Goal: Answer question/provide support: Share knowledge or assist other users

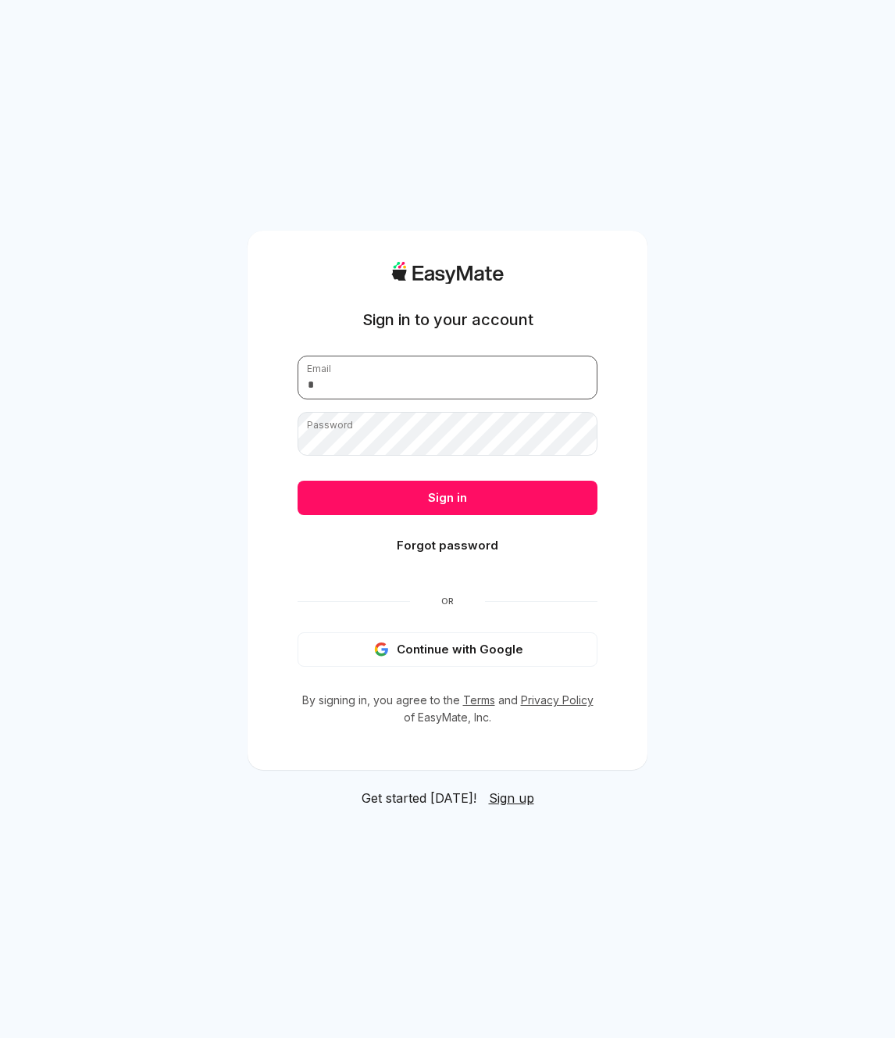
type input "**********"
click at [423, 379] on input "**********" at bounding box center [448, 378] width 300 height 44
click at [727, 496] on div "**********" at bounding box center [447, 519] width 895 height 1038
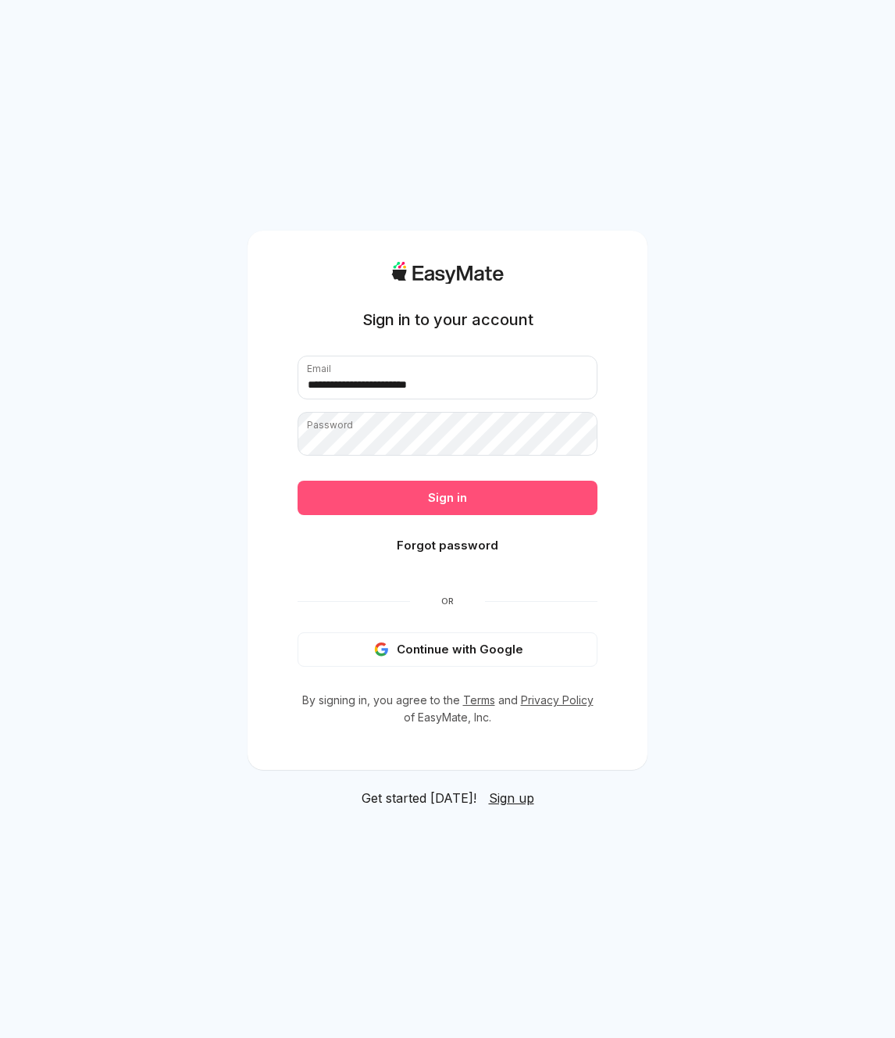
click at [502, 500] on button "Sign in" at bounding box center [448, 498] width 300 height 34
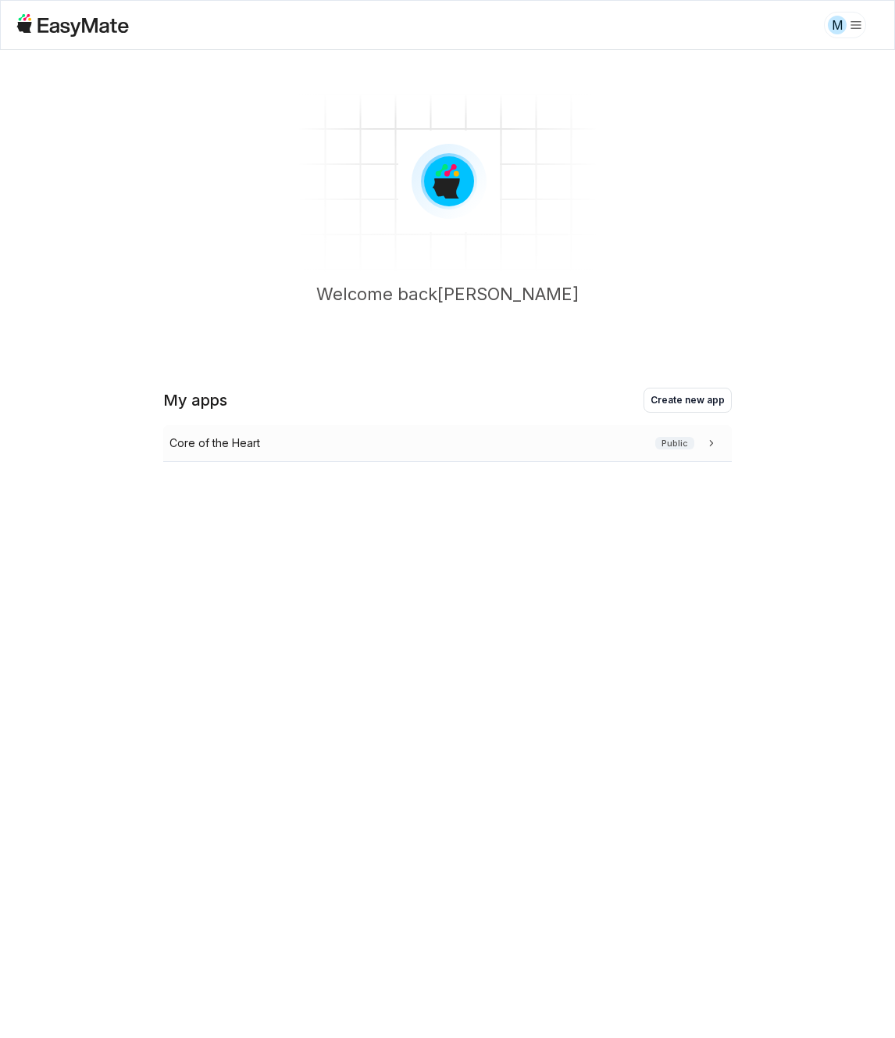
click at [244, 438] on p "Core of the Heart" at bounding box center [215, 442] width 91 height 17
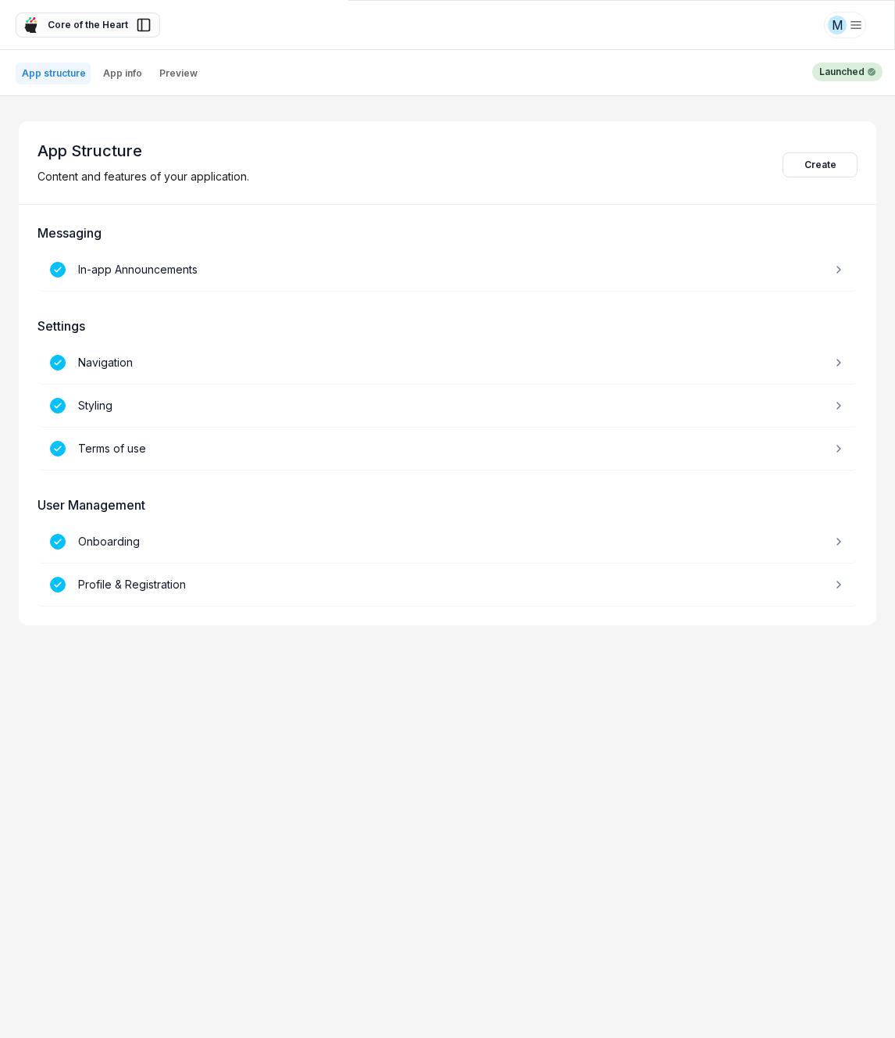
click at [148, 24] on icon at bounding box center [144, 25] width 16 height 16
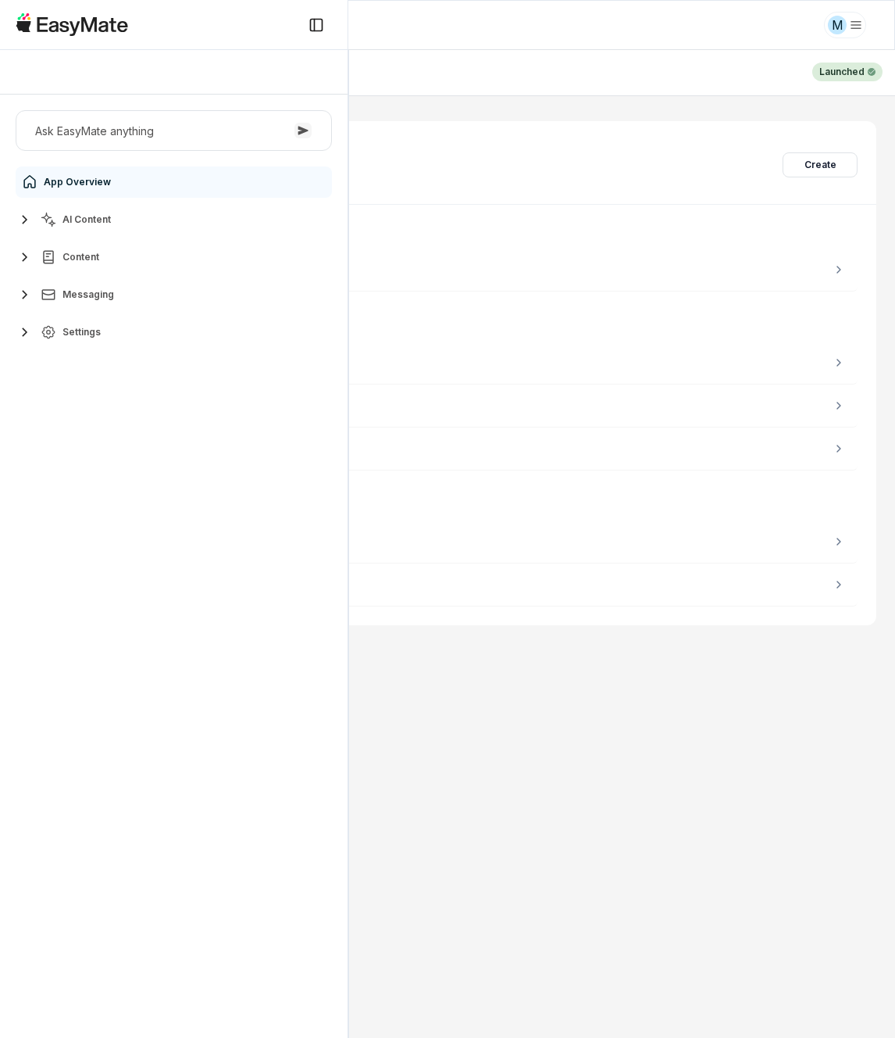
click at [105, 225] on span "AI Content" at bounding box center [87, 219] width 48 height 13
click at [95, 289] on span "Knowledge Vaults" at bounding box center [107, 288] width 84 height 13
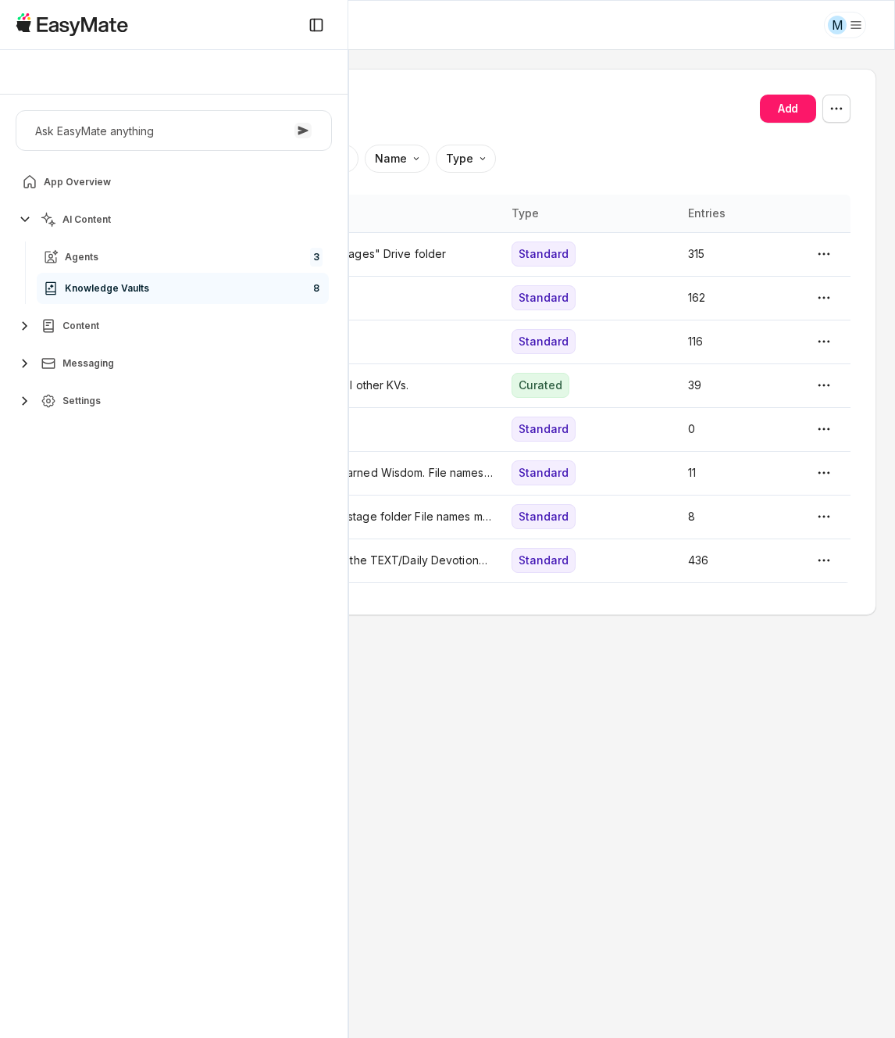
click at [531, 612] on div "Knowledge Vaults Add Sort by: default Direction Name Type Name Description Type…" at bounding box center [448, 342] width 858 height 546
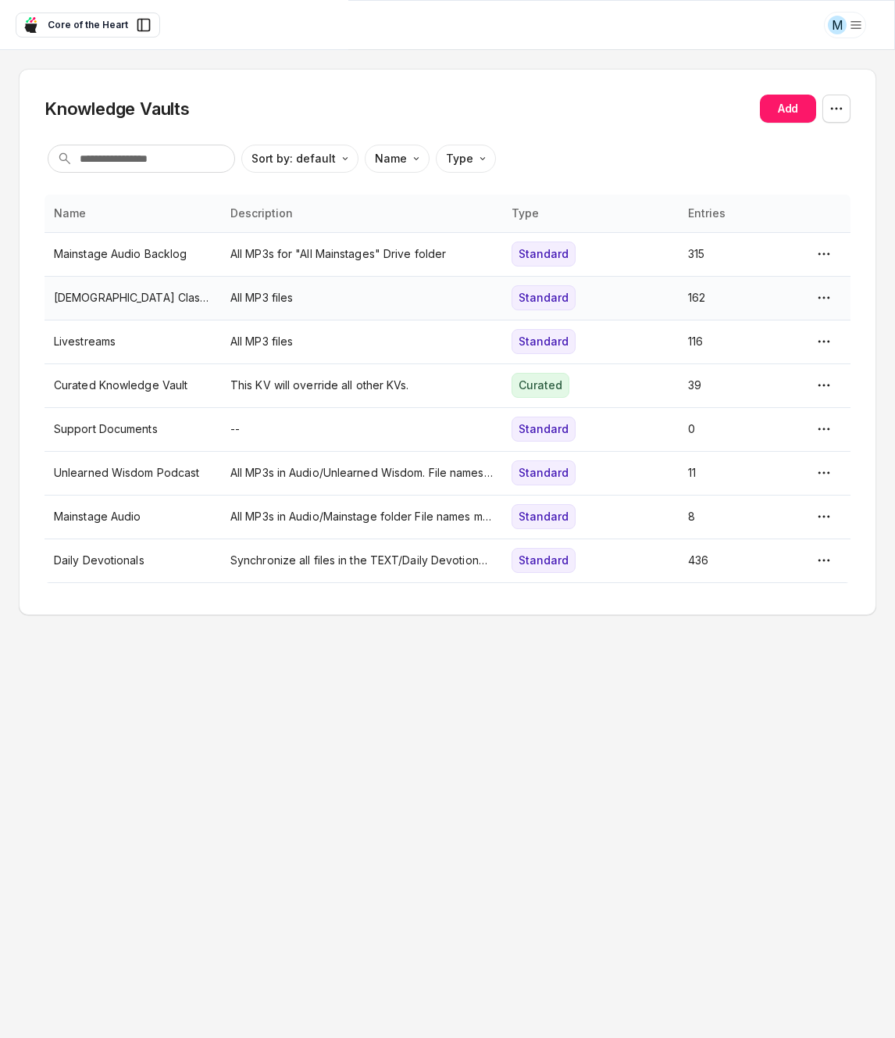
click at [102, 280] on td "[DEMOGRAPHIC_DATA] Classes" at bounding box center [133, 298] width 177 height 44
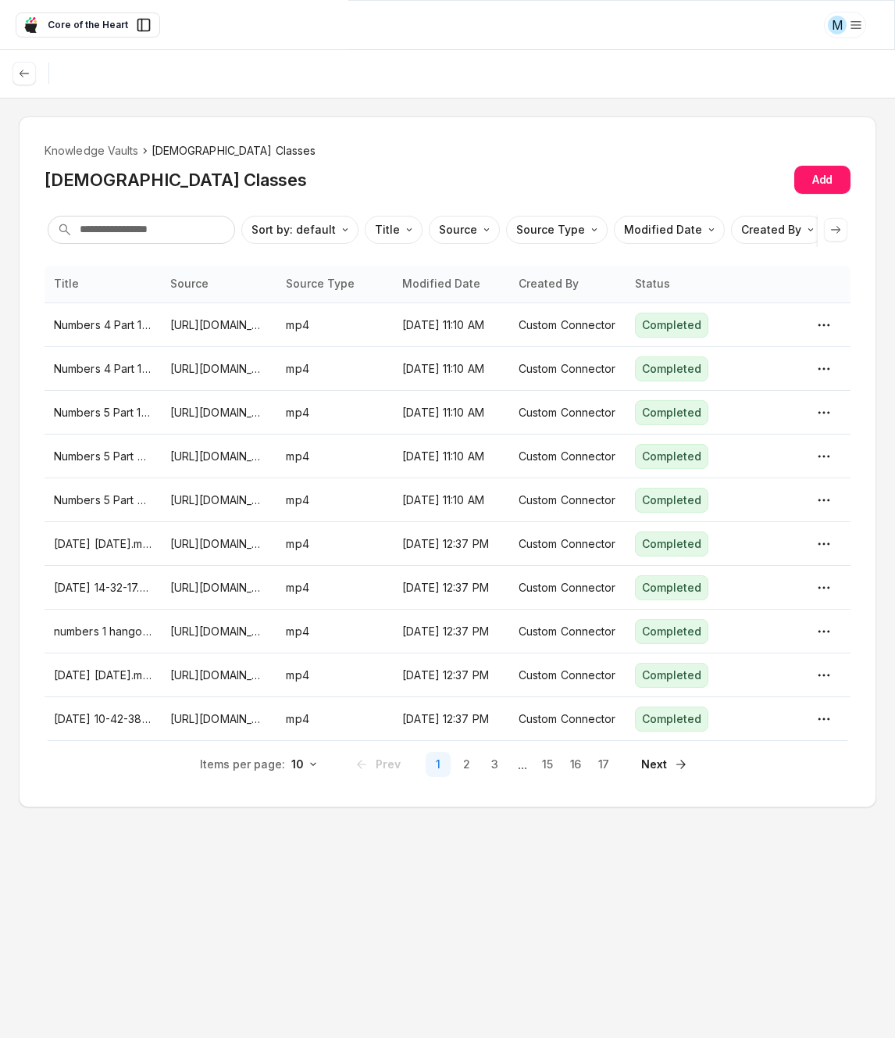
click at [834, 234] on icon at bounding box center [836, 229] width 13 height 13
click at [782, 229] on html "M Core of the Heart Ask EasyMate anything App Overview AI Content Agents 3 Know…" at bounding box center [447, 519] width 895 height 1038
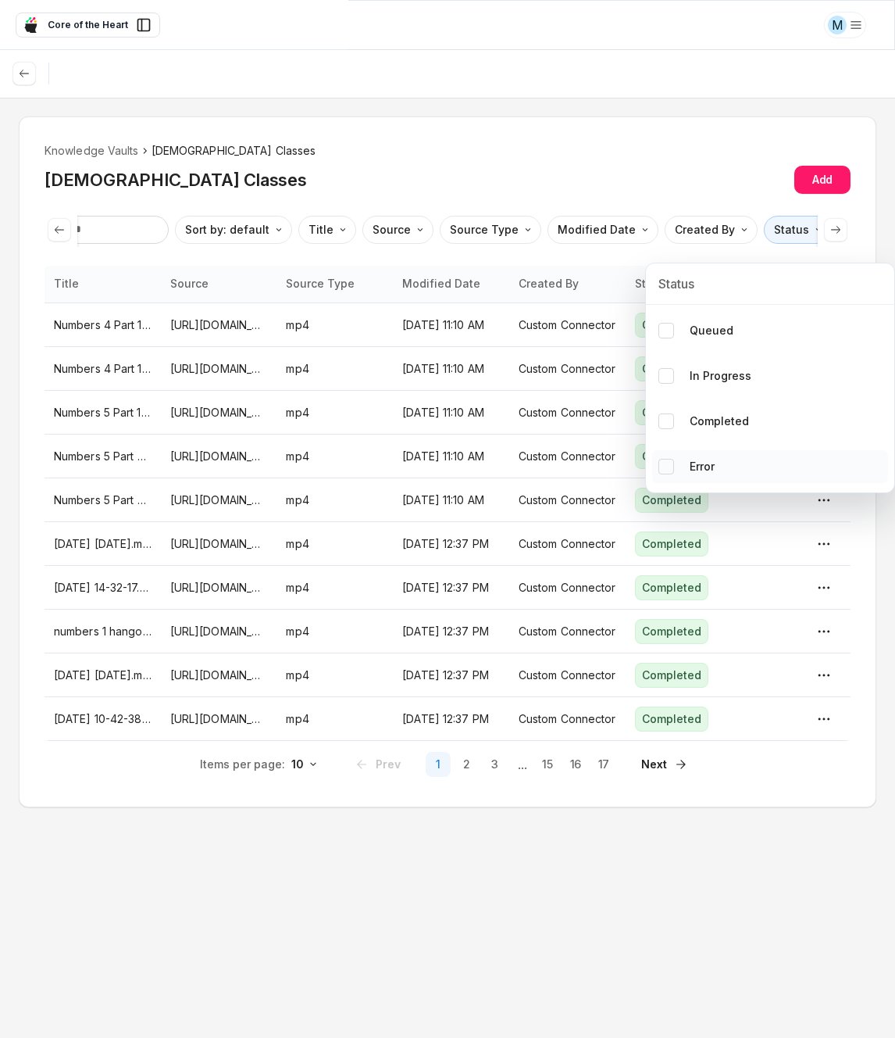
click at [702, 470] on p "Error" at bounding box center [702, 466] width 25 height 17
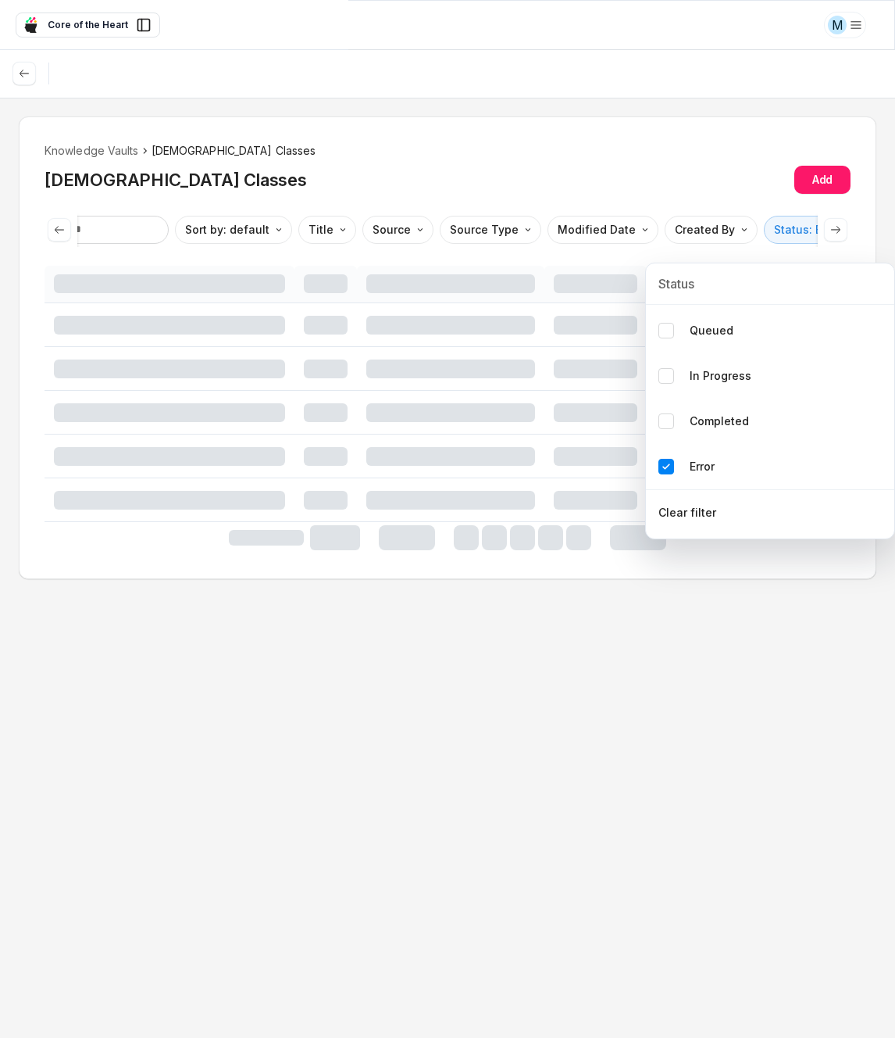
click at [690, 867] on html "M Core of the Heart Ask EasyMate anything App Overview AI Content Agents 3 Know…" at bounding box center [447, 519] width 895 height 1038
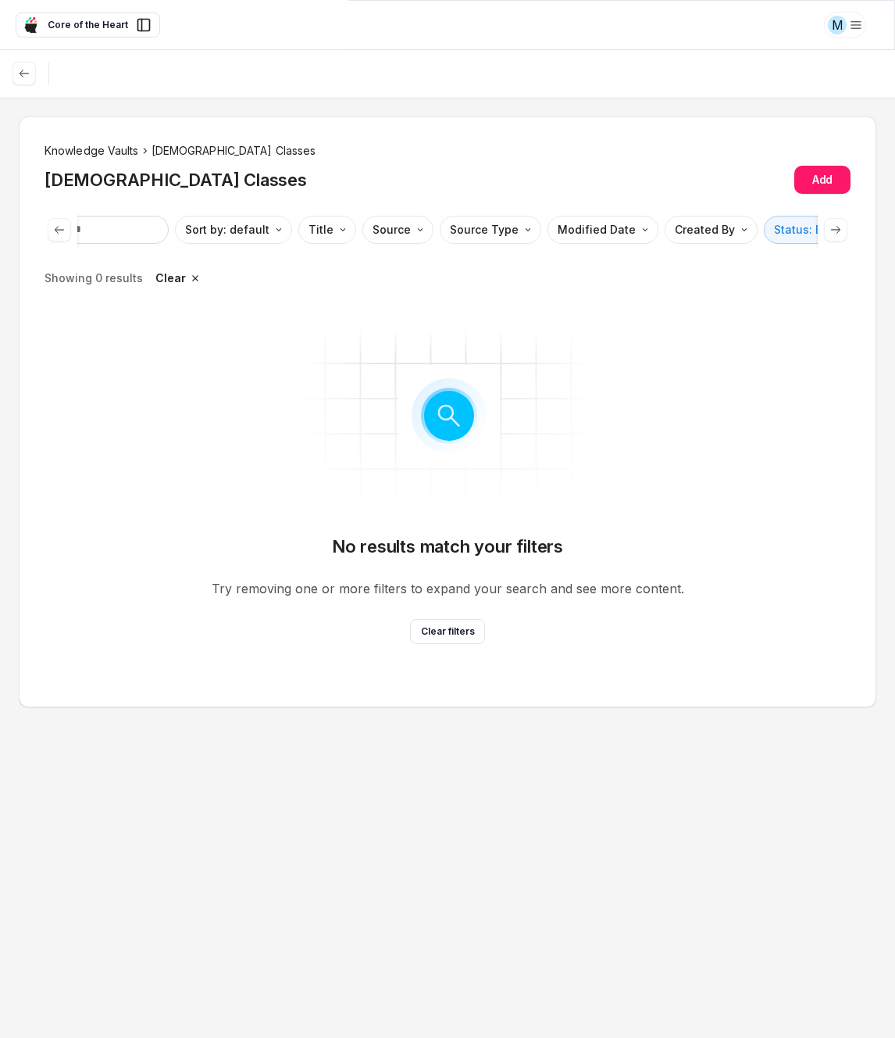
click at [102, 146] on li "Knowledge Vaults" at bounding box center [92, 150] width 95 height 17
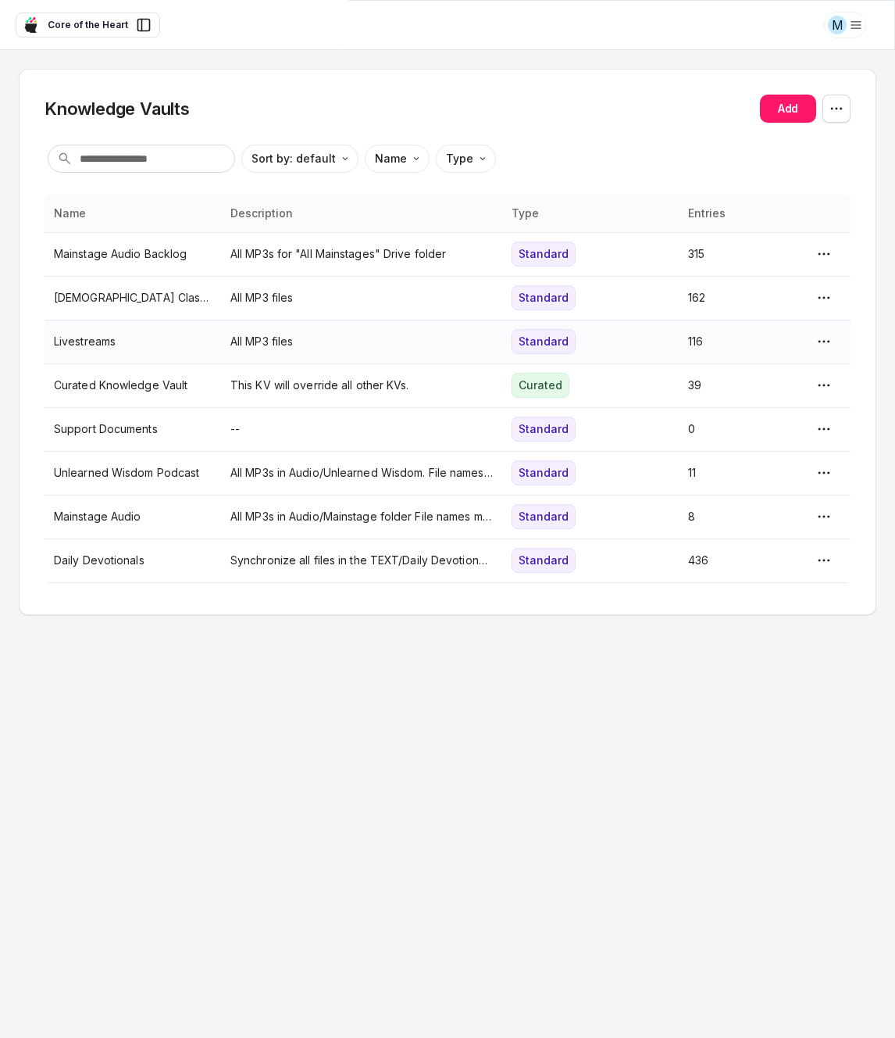
click at [102, 344] on p "Livestreams" at bounding box center [133, 341] width 158 height 17
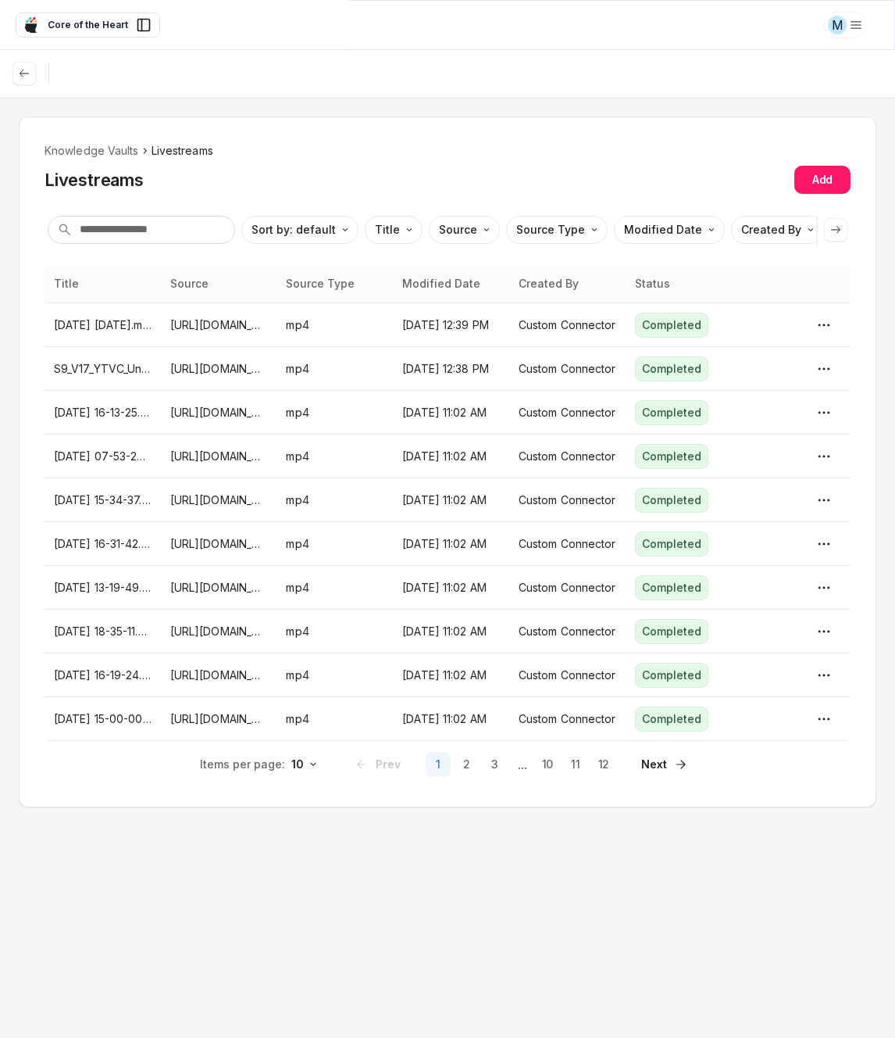
click at [839, 227] on icon at bounding box center [836, 229] width 13 height 13
click at [759, 229] on html "M Core of the Heart Ask EasyMate anything App Overview AI Content Agents 3 Know…" at bounding box center [447, 519] width 895 height 1038
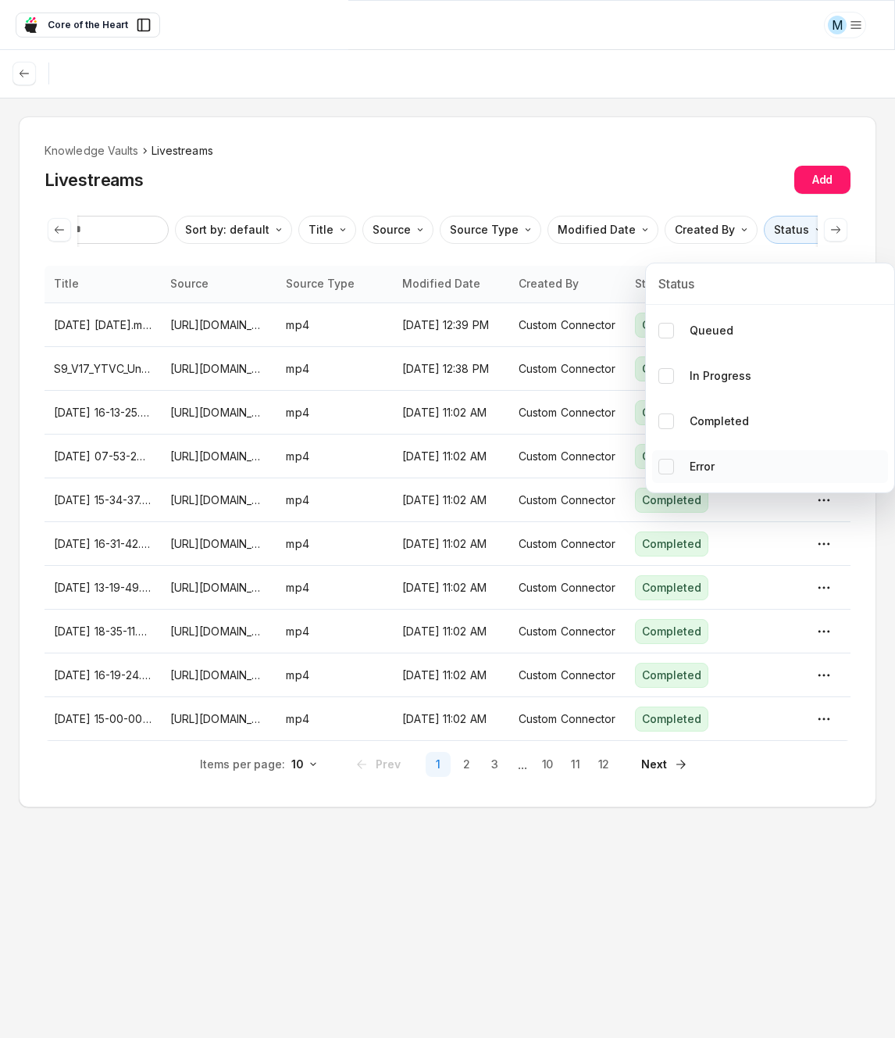
click at [714, 463] on p "Error" at bounding box center [702, 466] width 25 height 17
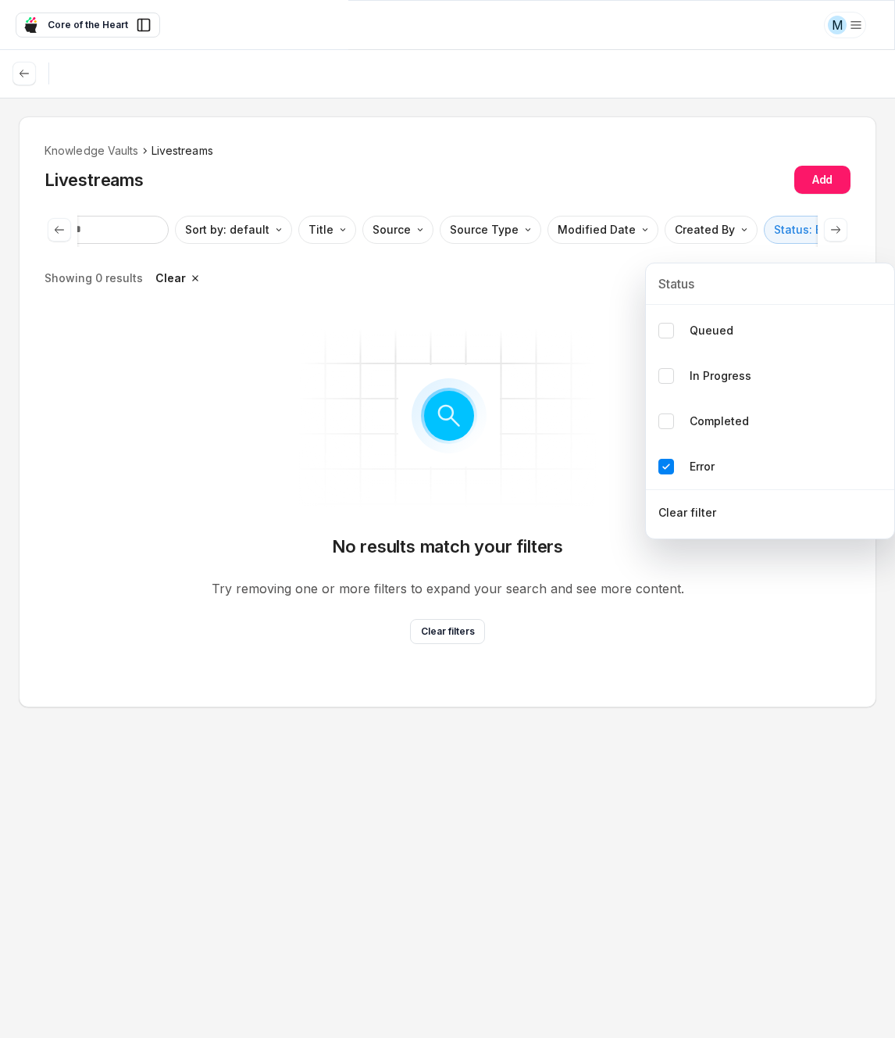
click at [123, 154] on html "M Core of the Heart Ask EasyMate anything App Overview AI Content Agents 3 Know…" at bounding box center [447, 519] width 895 height 1038
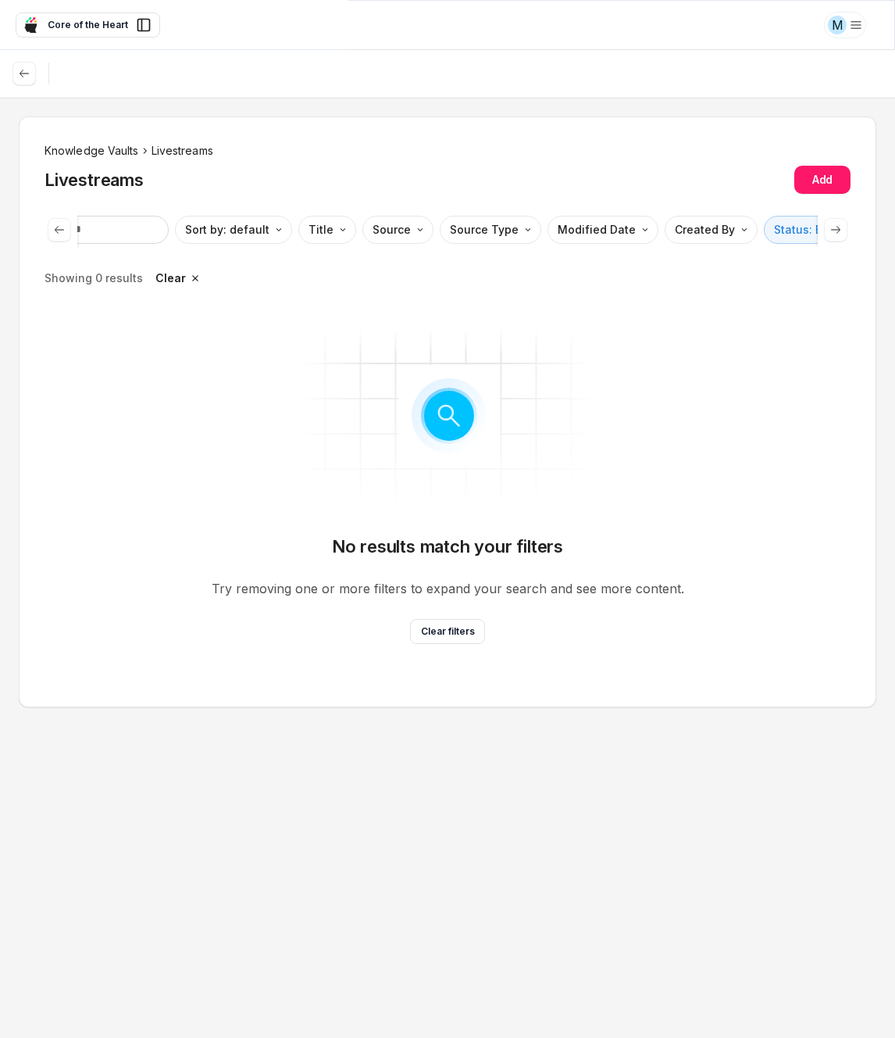
click at [125, 152] on li "Knowledge Vaults" at bounding box center [92, 150] width 95 height 17
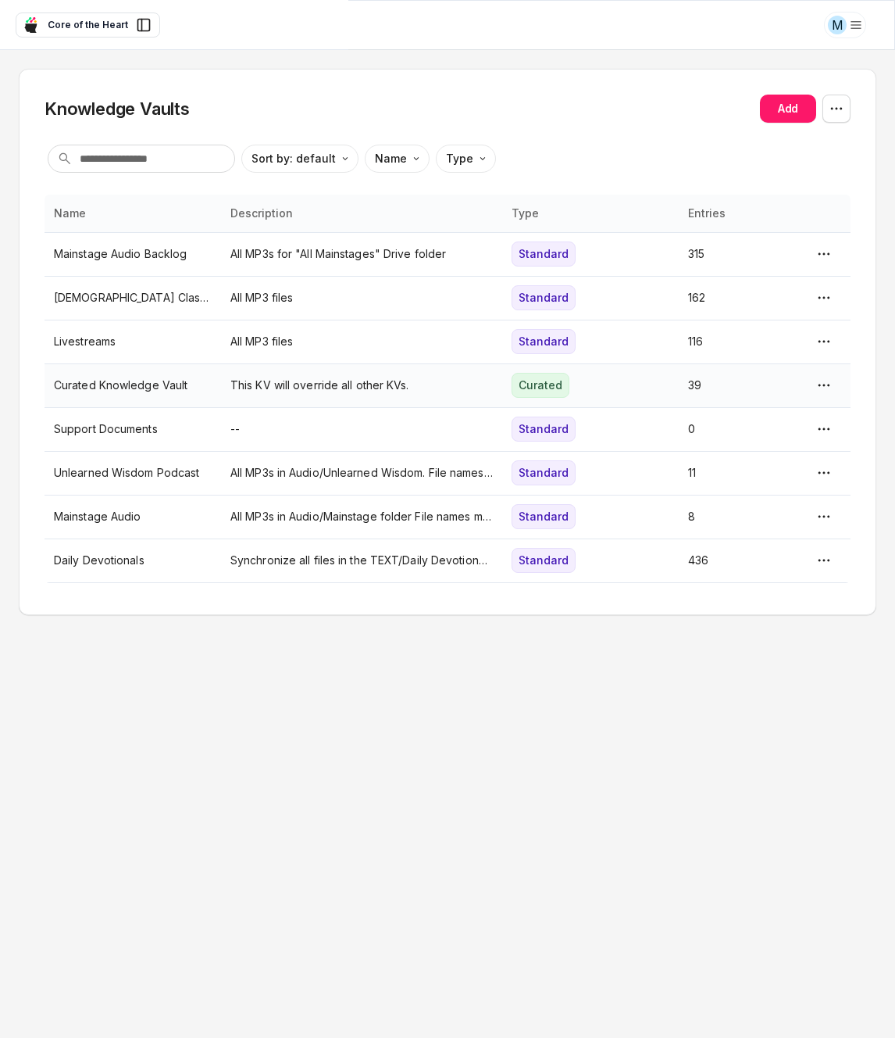
click at [173, 377] on p "Curated Knowledge Vault" at bounding box center [133, 385] width 158 height 17
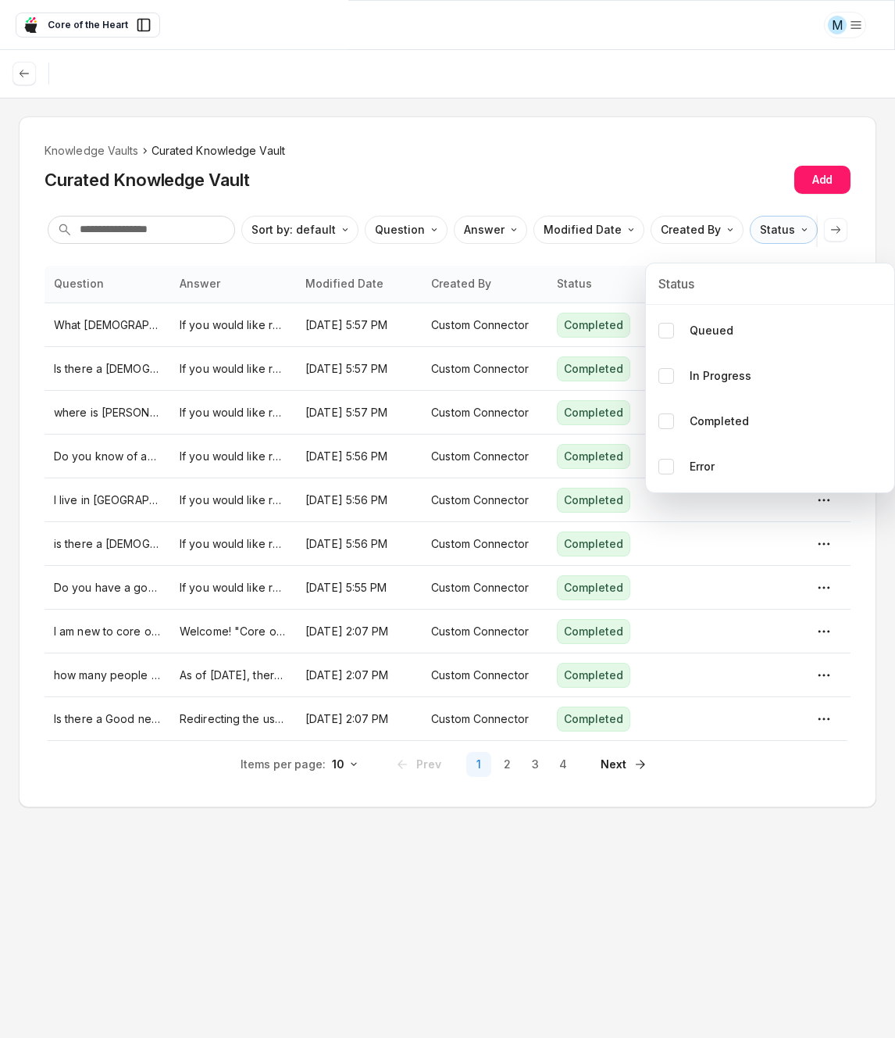
click at [773, 230] on html "M Core of the Heart Ask EasyMate anything App Overview AI Content Agents 3 Know…" at bounding box center [447, 519] width 895 height 1038
click at [693, 466] on p "Error" at bounding box center [702, 466] width 25 height 17
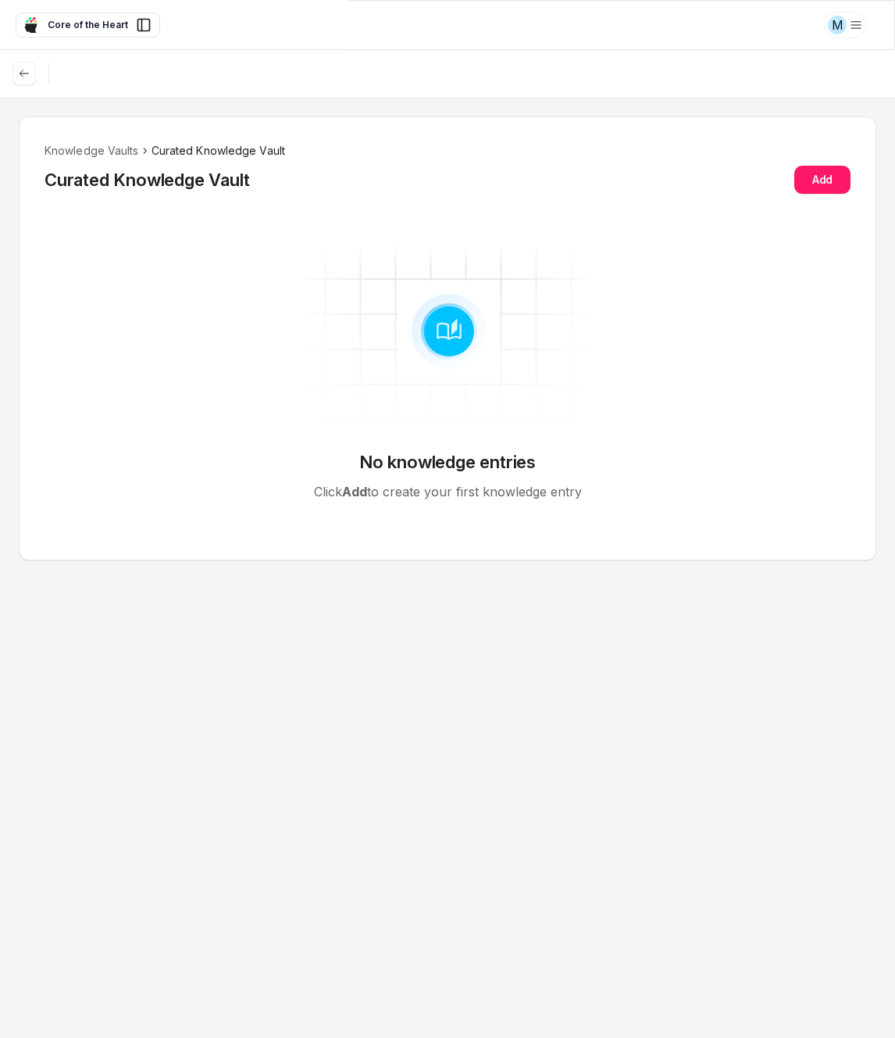
click at [112, 139] on div "Knowledge Vaults Curated Knowledge Vault Curated Knowledge Vault Add No knowled…" at bounding box center [448, 338] width 858 height 444
click at [114, 143] on li "Knowledge Vaults" at bounding box center [92, 150] width 95 height 17
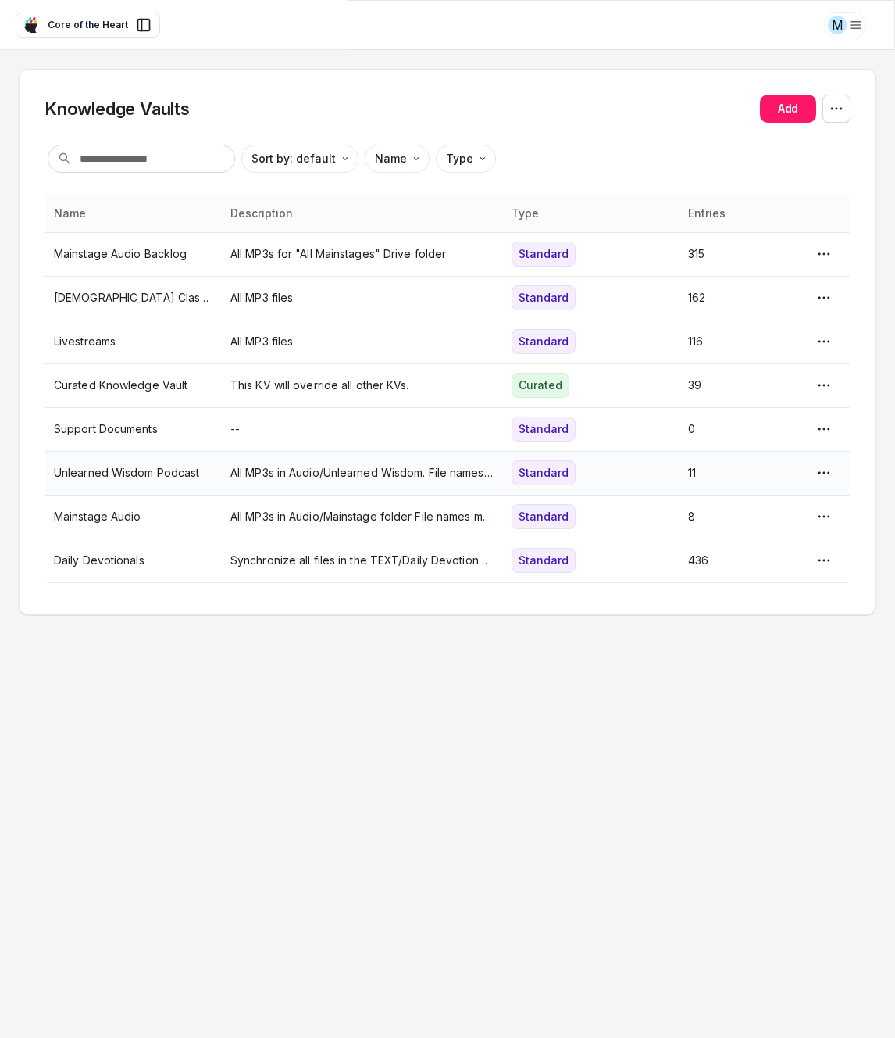
click at [127, 466] on p "Unlearned Wisdom Podcast" at bounding box center [133, 472] width 158 height 17
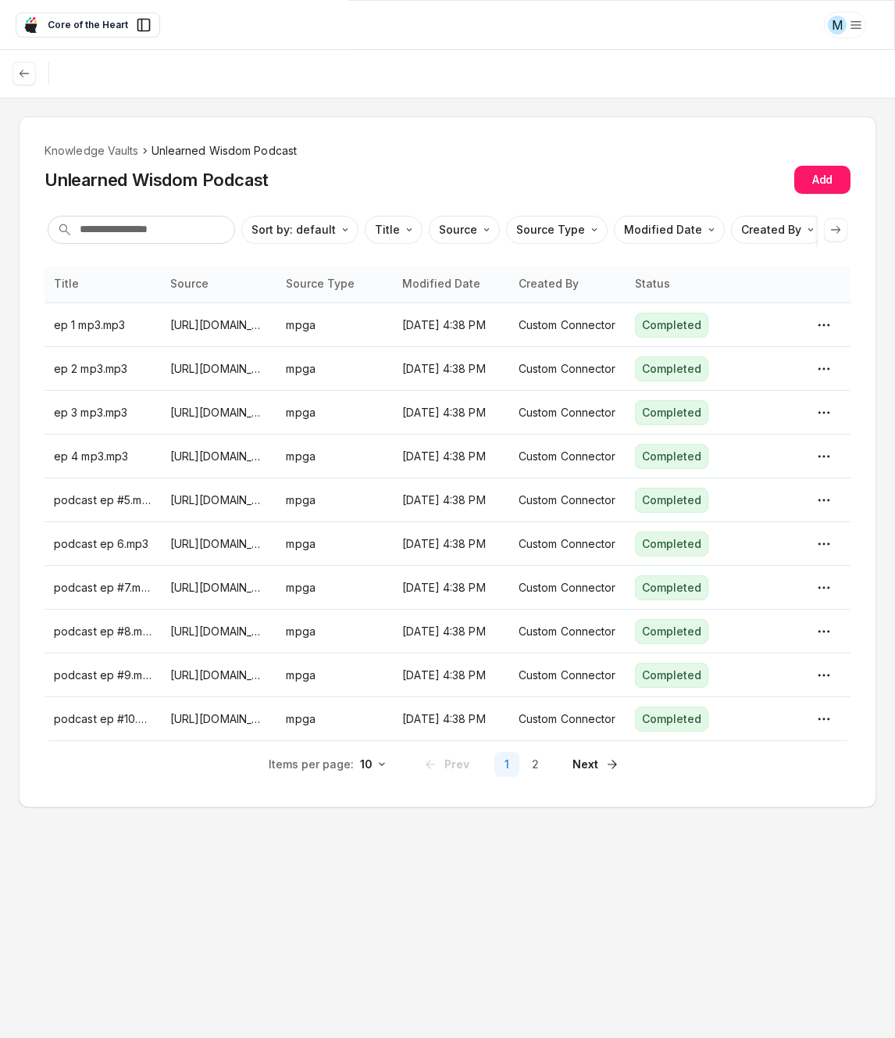
click at [833, 227] on icon at bounding box center [836, 229] width 13 height 13
click at [771, 236] on html "M Core of the Heart Ask EasyMate anything App Overview AI Content Agents 3 Know…" at bounding box center [447, 519] width 895 height 1038
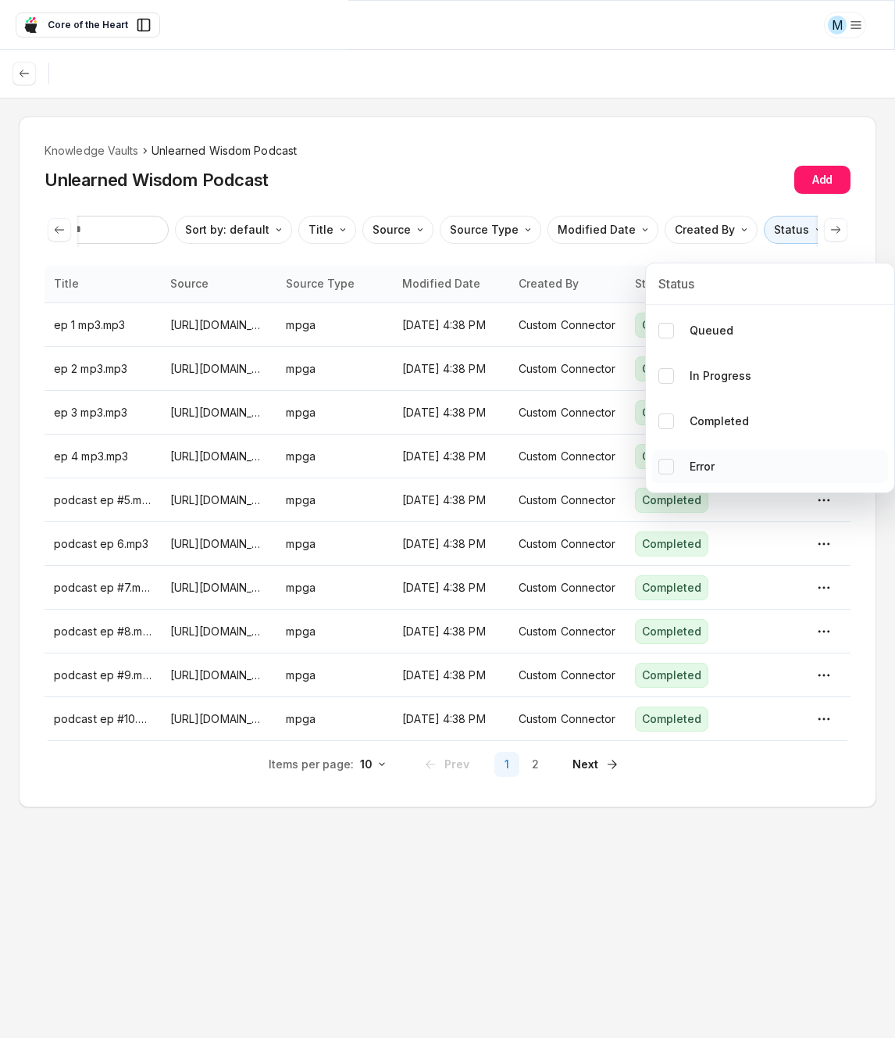
click at [697, 473] on p "Error" at bounding box center [702, 466] width 25 height 17
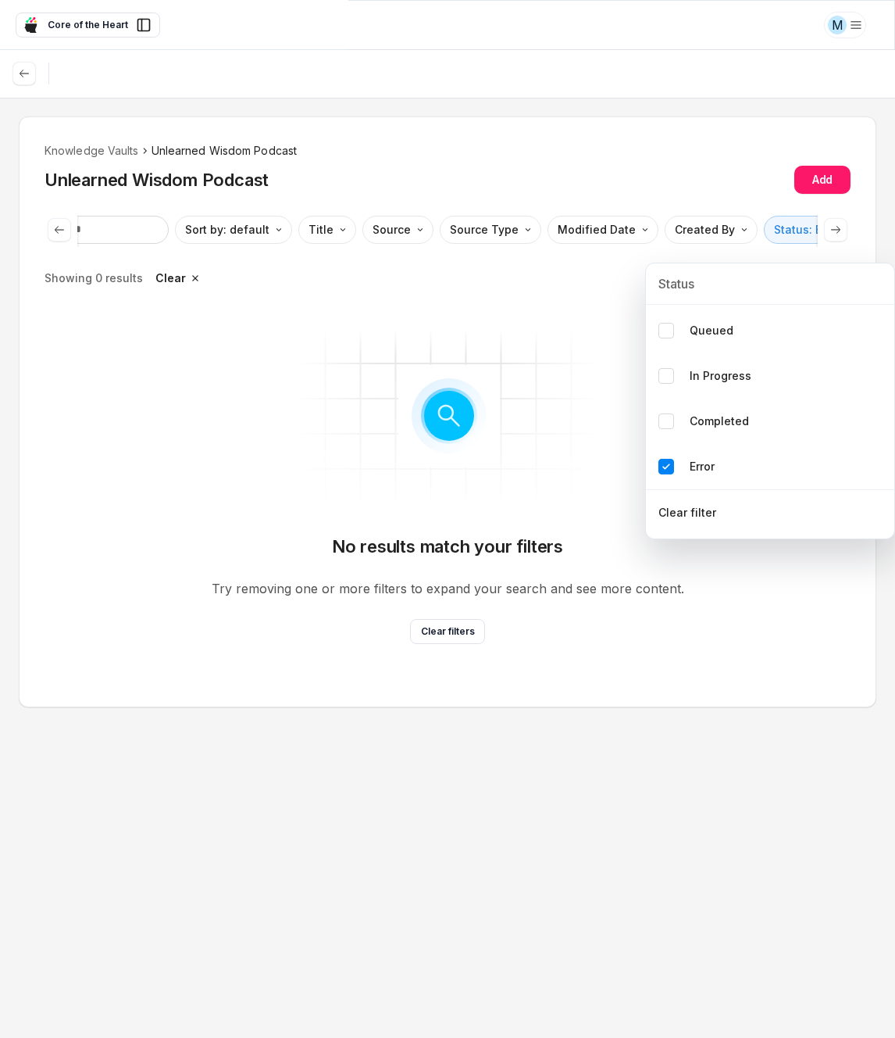
click at [123, 147] on html "M Core of the Heart Ask EasyMate anything App Overview AI Content Agents 3 Know…" at bounding box center [447, 519] width 895 height 1038
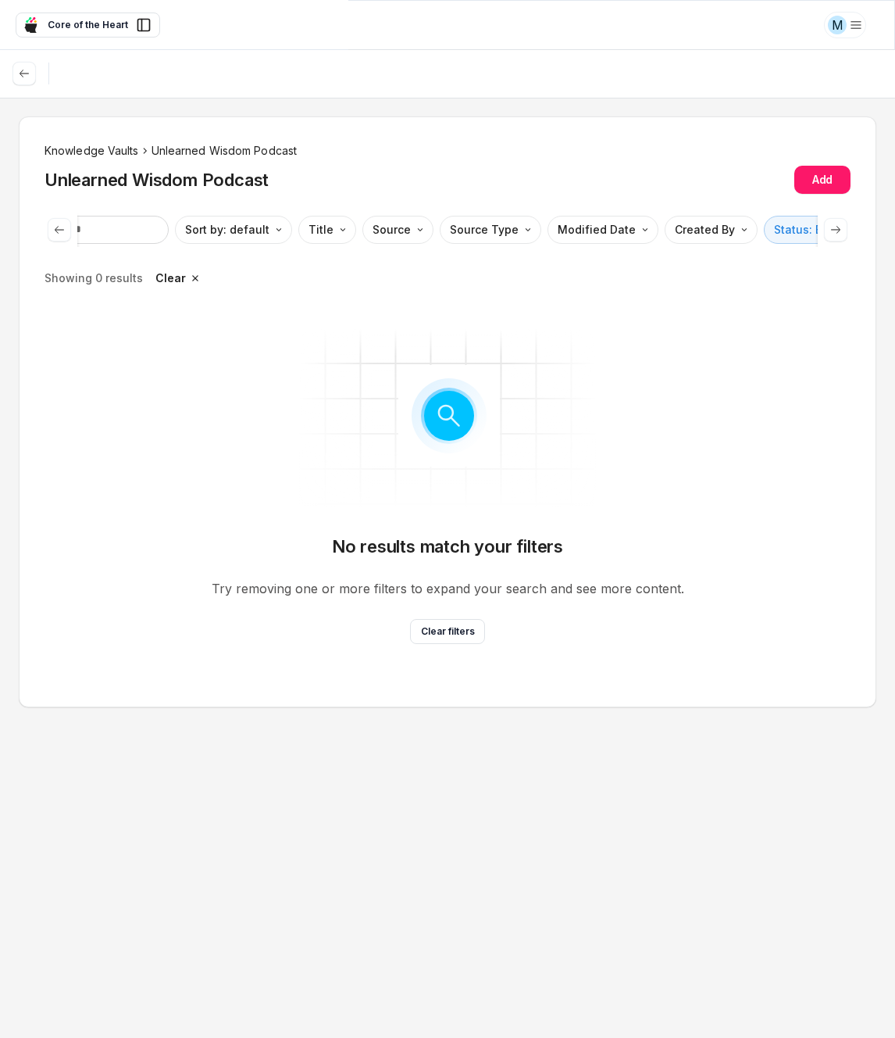
click at [122, 151] on li "Knowledge Vaults" at bounding box center [92, 150] width 95 height 17
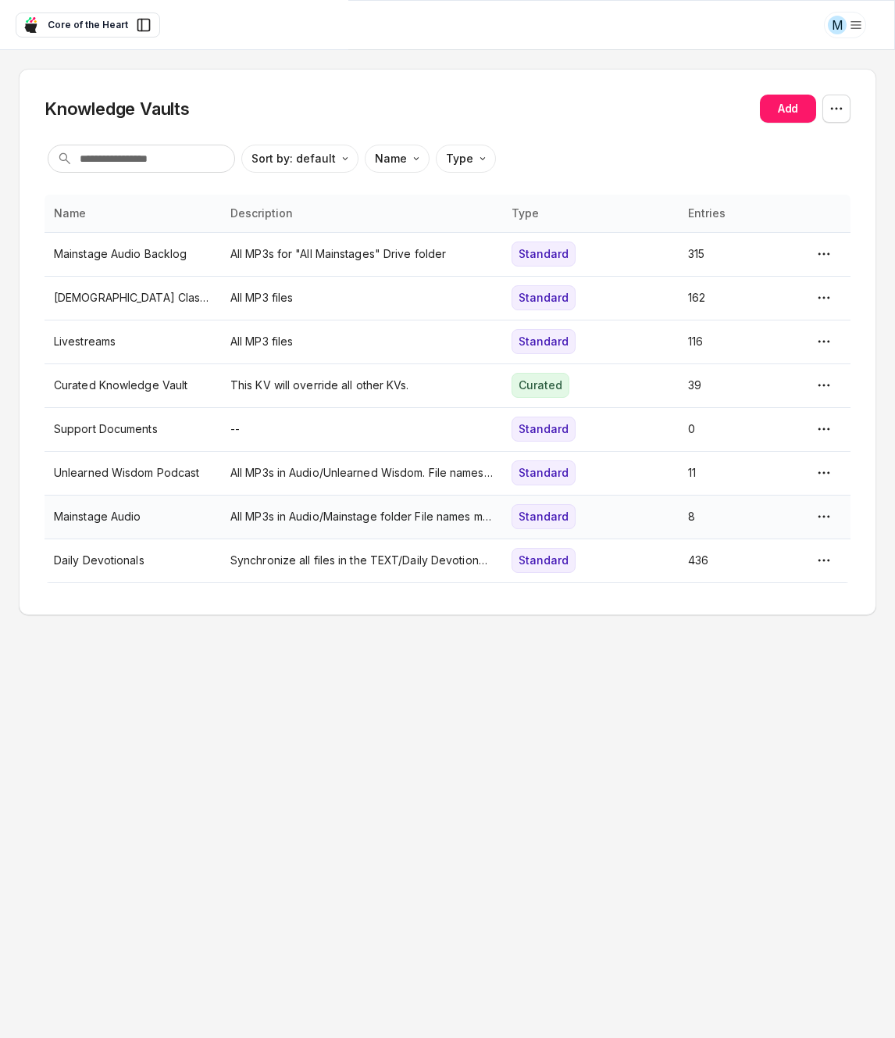
click at [128, 523] on p "Mainstage Audio" at bounding box center [133, 516] width 158 height 17
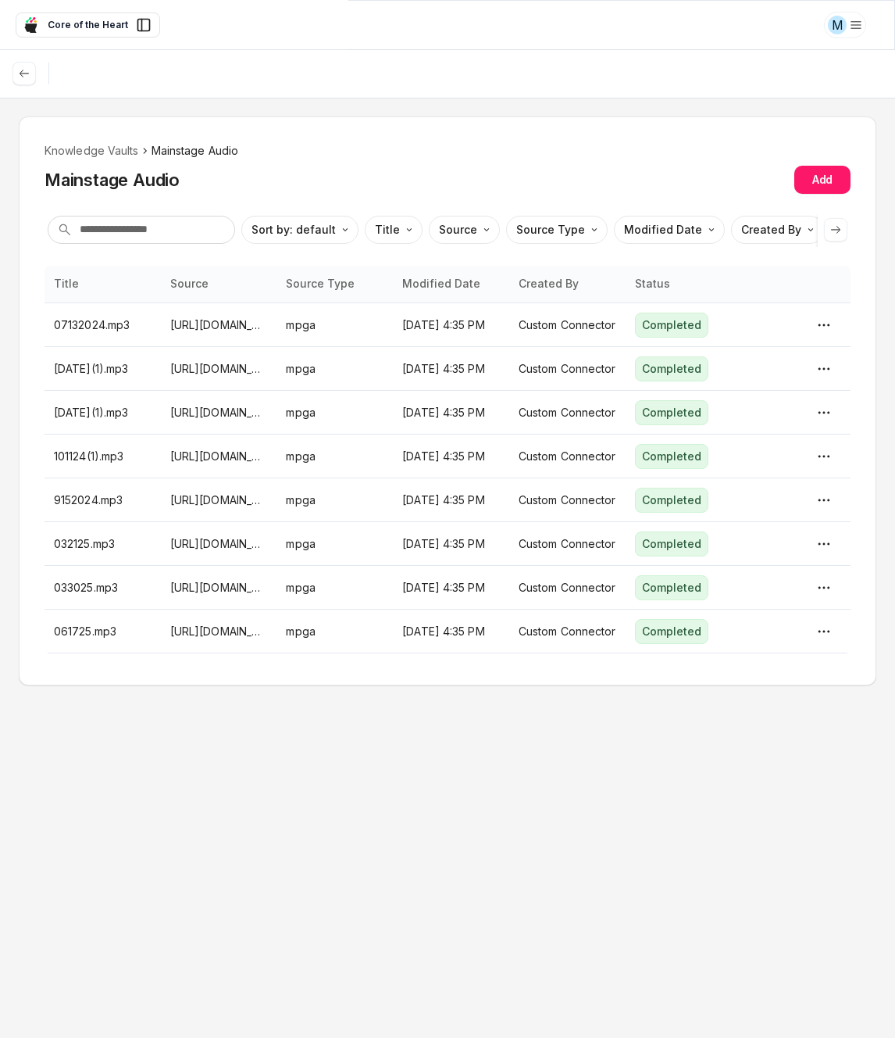
click at [830, 231] on icon at bounding box center [836, 229] width 13 height 13
click at [753, 228] on html "M Core of the Heart Ask EasyMate anything App Overview AI Content Agents 3 Know…" at bounding box center [447, 519] width 895 height 1038
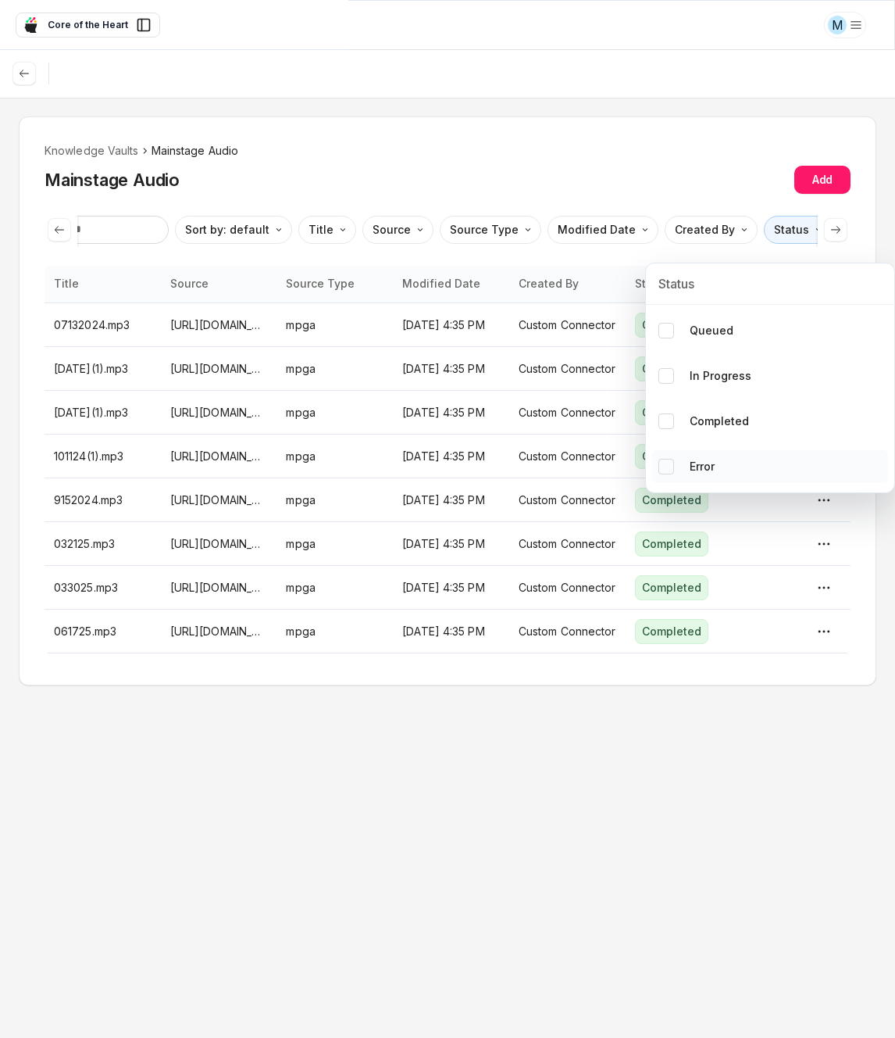
click at [706, 463] on p "Error" at bounding box center [702, 466] width 25 height 17
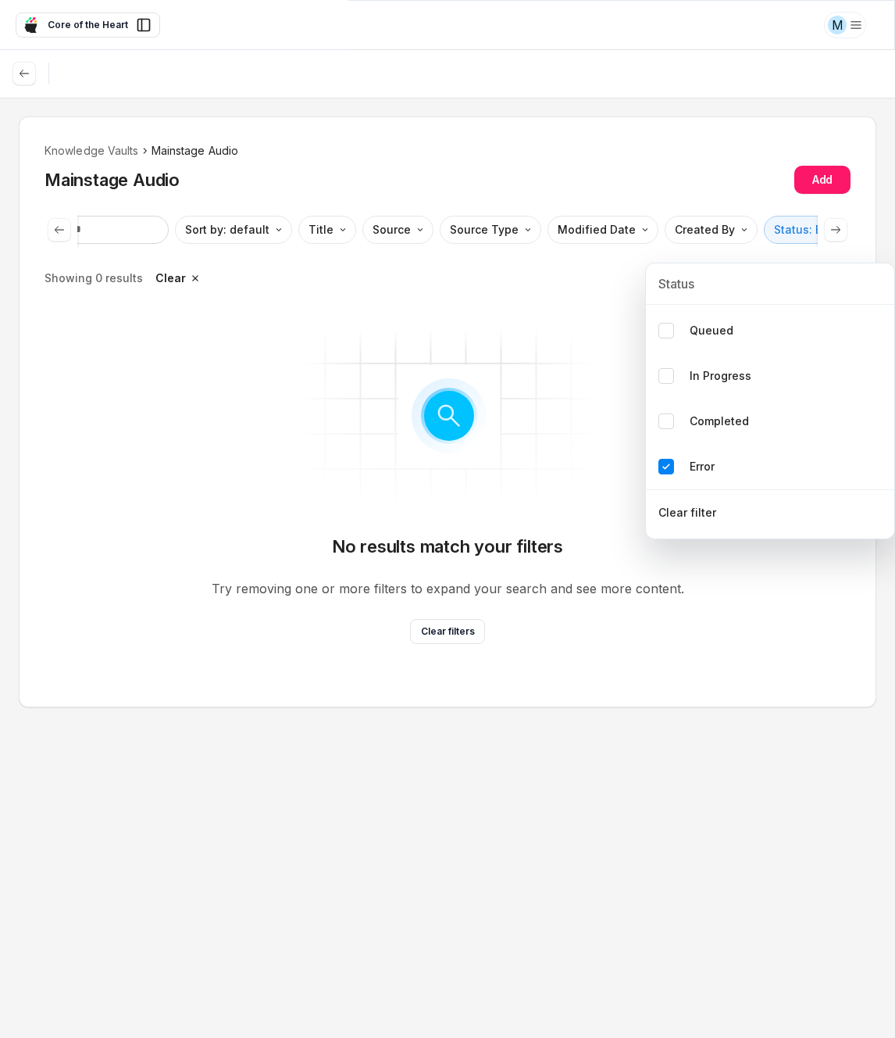
click at [131, 148] on html "M Core of the Heart Ask EasyMate anything App Overview AI Content Agents 3 Know…" at bounding box center [447, 519] width 895 height 1038
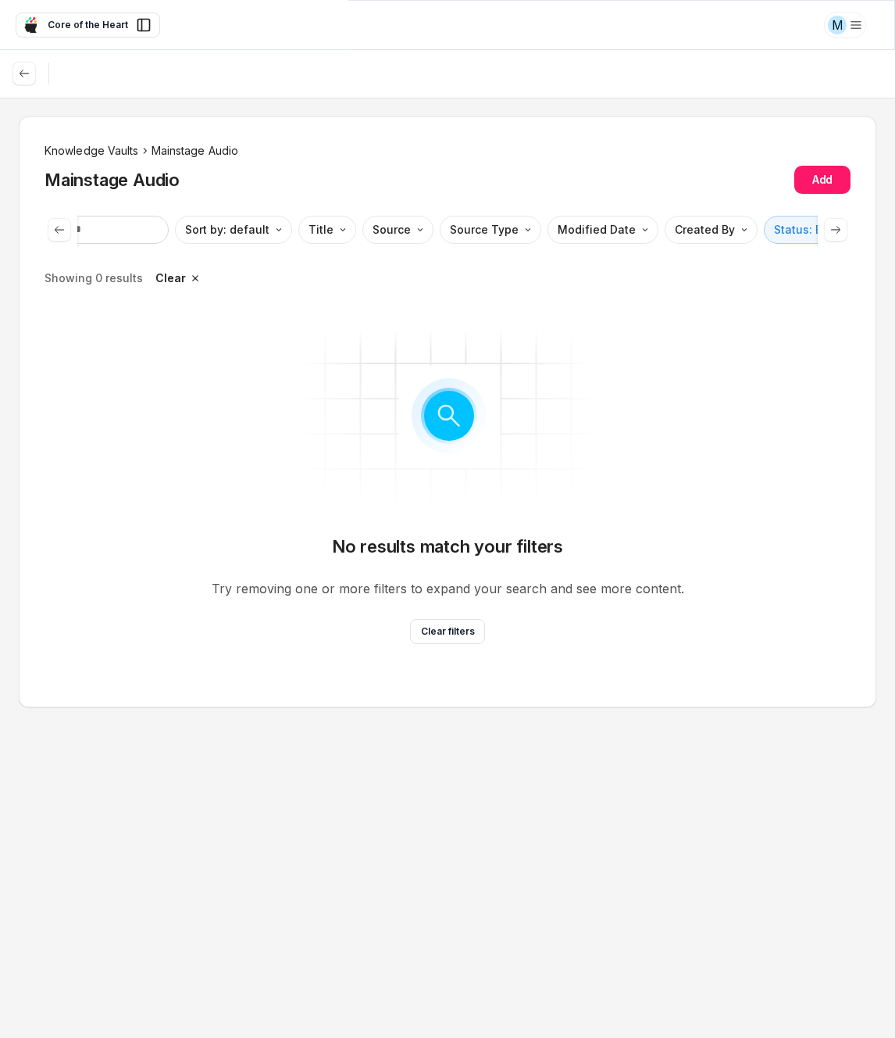
click at [112, 146] on li "Knowledge Vaults" at bounding box center [92, 150] width 95 height 17
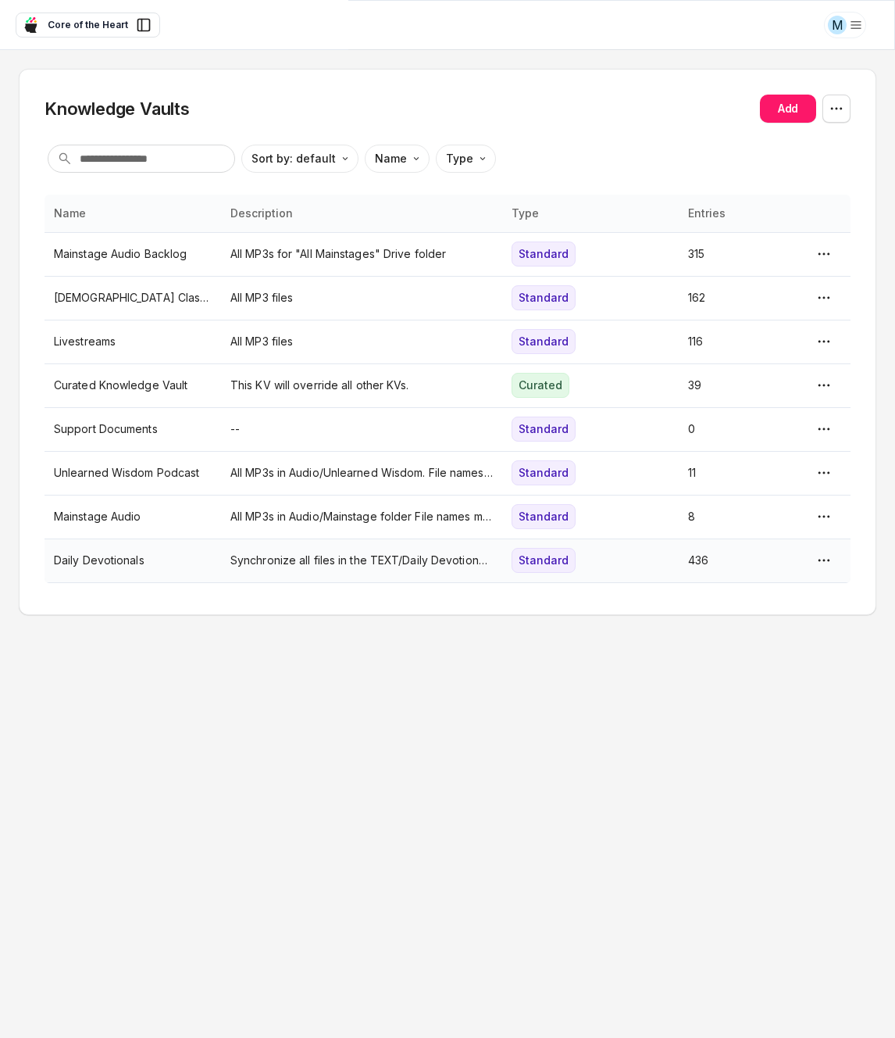
click at [110, 553] on p "Daily Devotionals" at bounding box center [133, 560] width 158 height 17
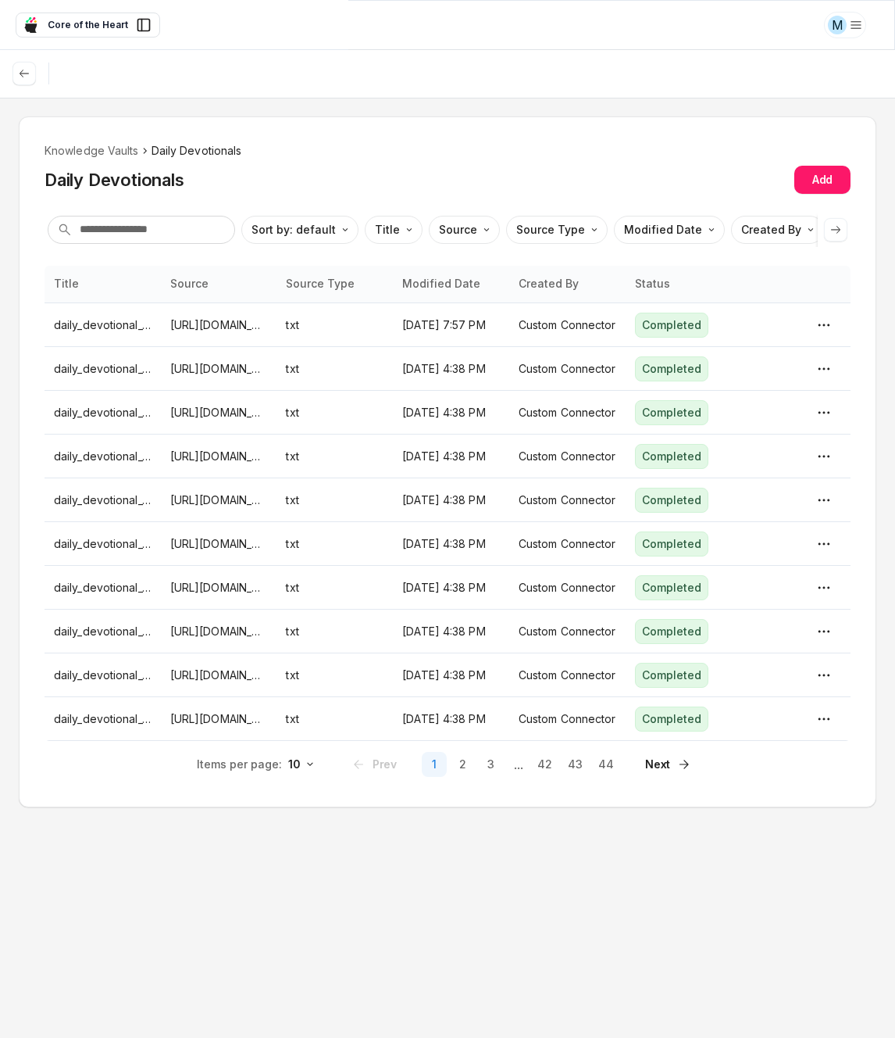
click at [838, 227] on icon at bounding box center [836, 229] width 9 height 6
click at [784, 233] on html "M Core of the Heart Ask EasyMate anything App Overview AI Content Agents 3 Know…" at bounding box center [447, 519] width 895 height 1038
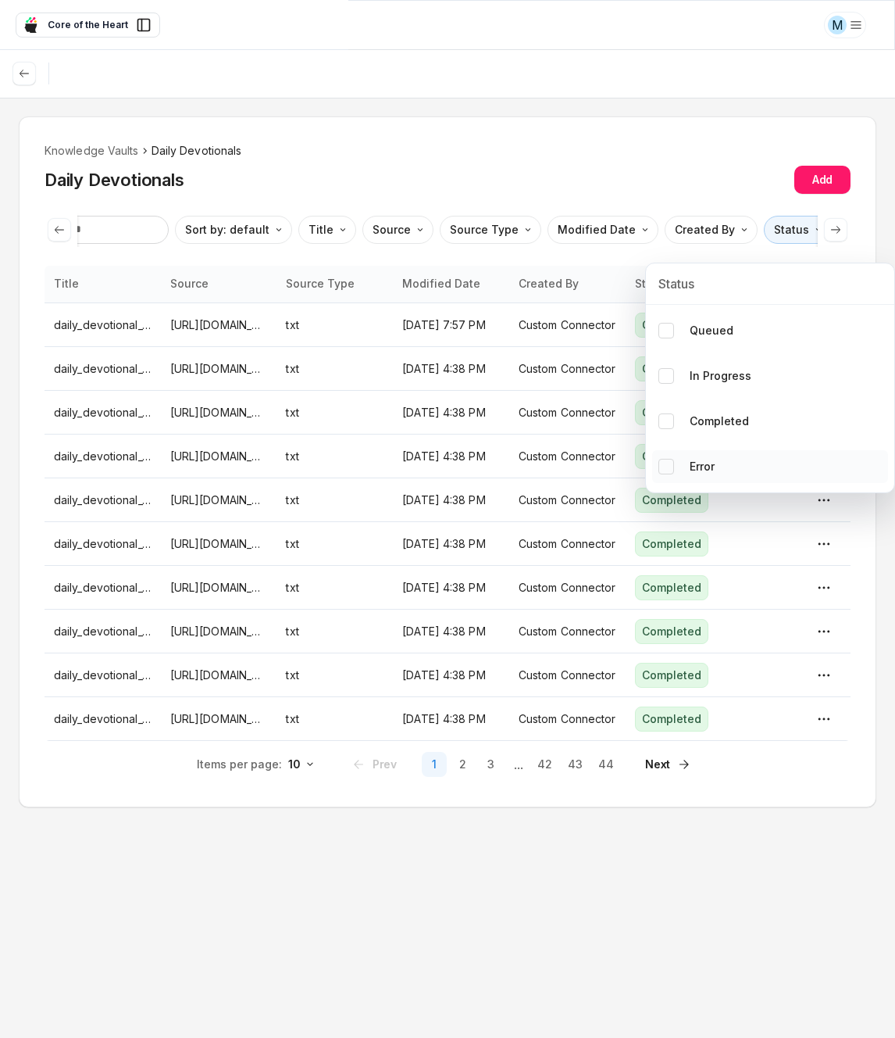
click at [695, 470] on p "Error" at bounding box center [702, 466] width 25 height 17
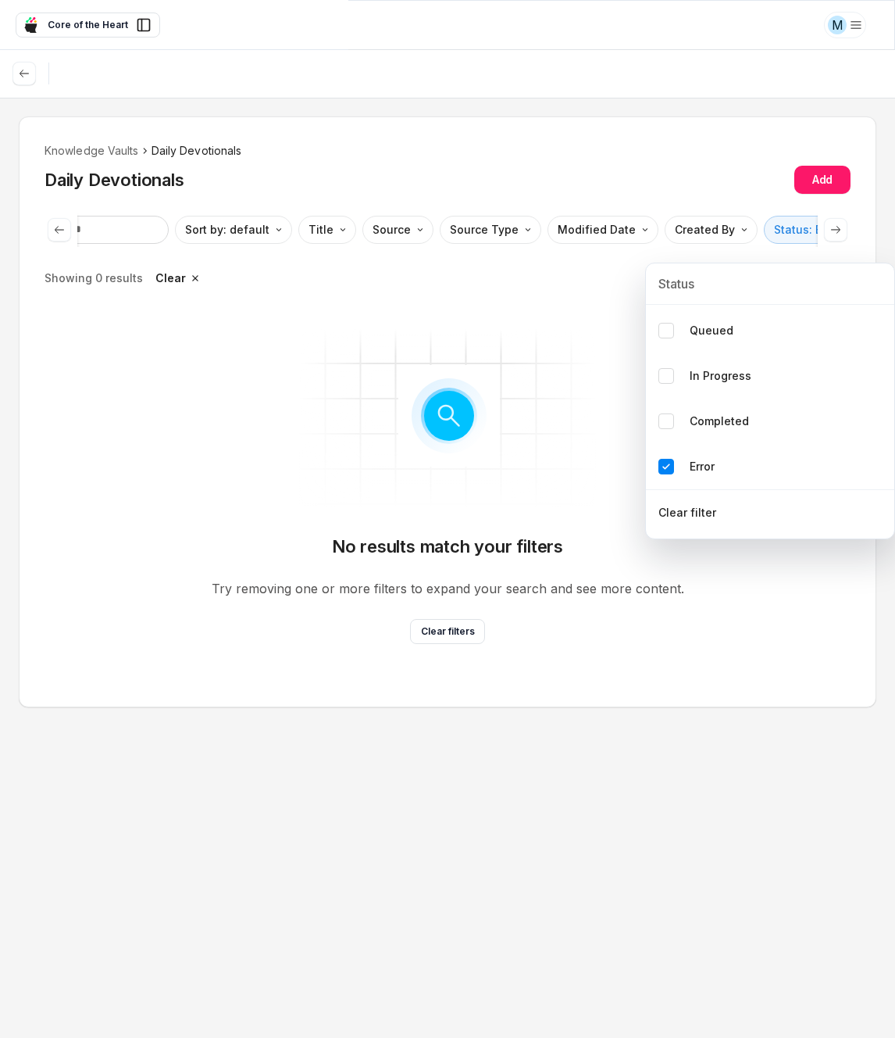
click at [118, 153] on html "M Core of the Heart Ask EasyMate anything App Overview AI Content Agents 3 Know…" at bounding box center [447, 519] width 895 height 1038
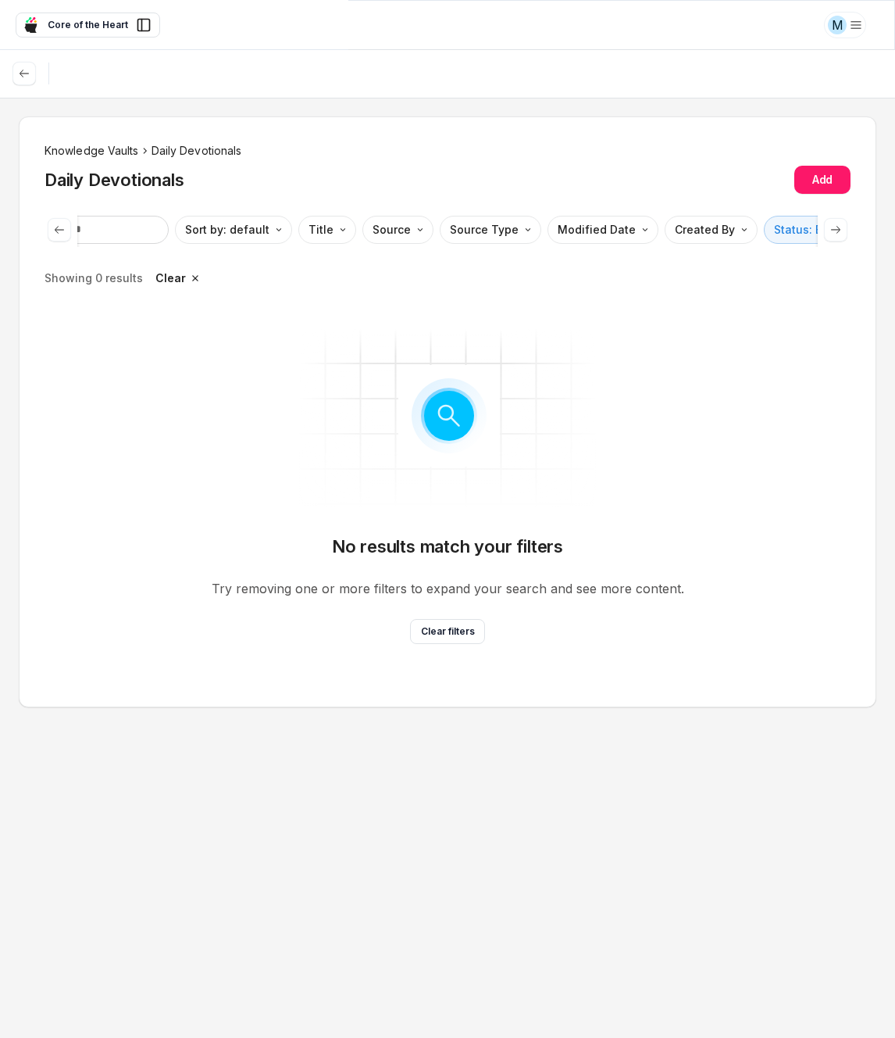
click at [118, 150] on li "Knowledge Vaults" at bounding box center [92, 150] width 95 height 17
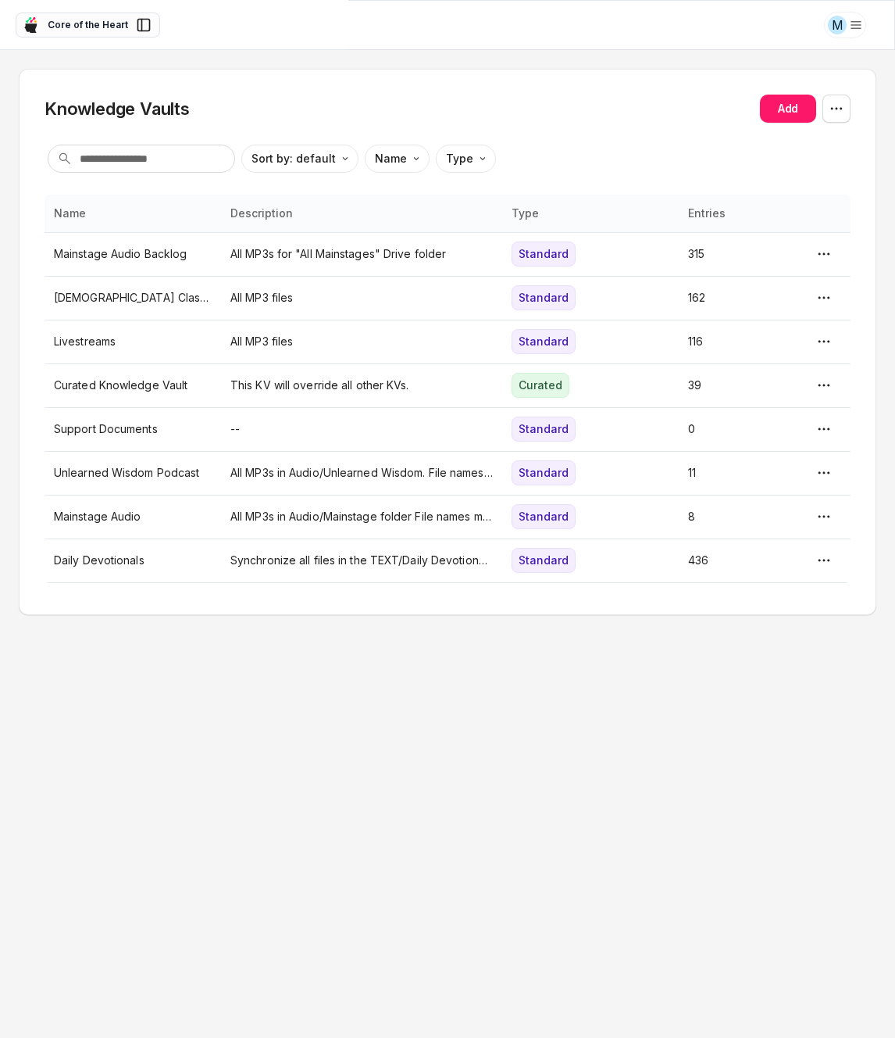
click at [136, 27] on icon at bounding box center [144, 25] width 16 height 16
click at [477, 674] on div "Knowledge Vaults Add Sort by: default Direction Name Type Name Description Type…" at bounding box center [447, 544] width 895 height 988
click at [93, 25] on span "Core of the Heart" at bounding box center [88, 25] width 80 height 14
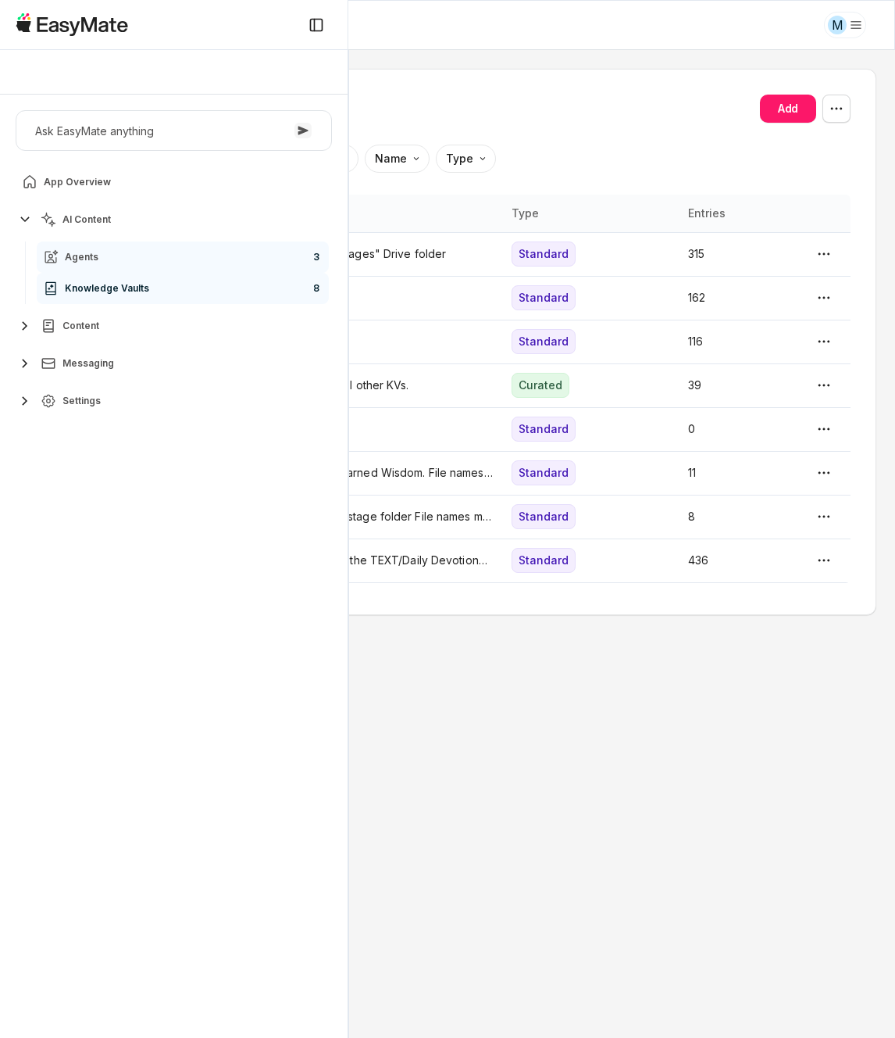
click at [106, 255] on link "Agents 3" at bounding box center [183, 256] width 292 height 31
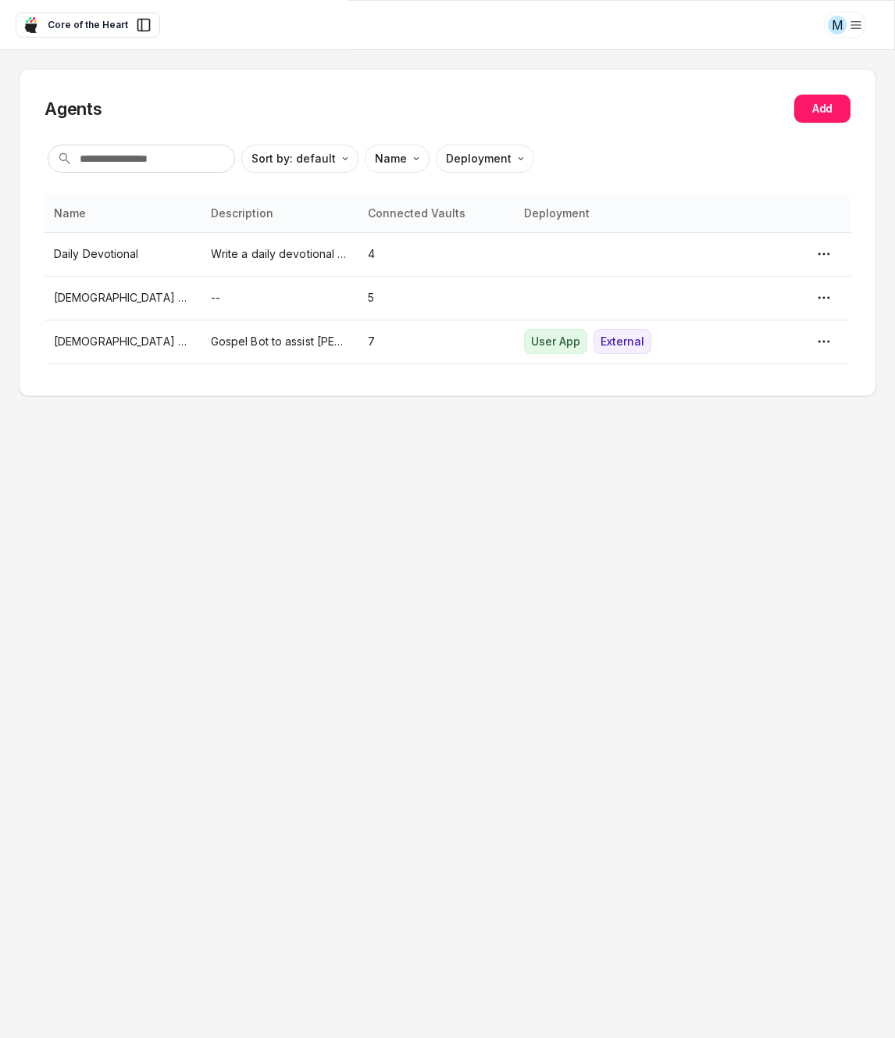
click at [493, 581] on div "Agents Add Sort by: default Direction Name Deployment Name Description Connecte…" at bounding box center [447, 544] width 895 height 988
click at [158, 343] on p "[DEMOGRAPHIC_DATA] Bot" at bounding box center [123, 341] width 138 height 17
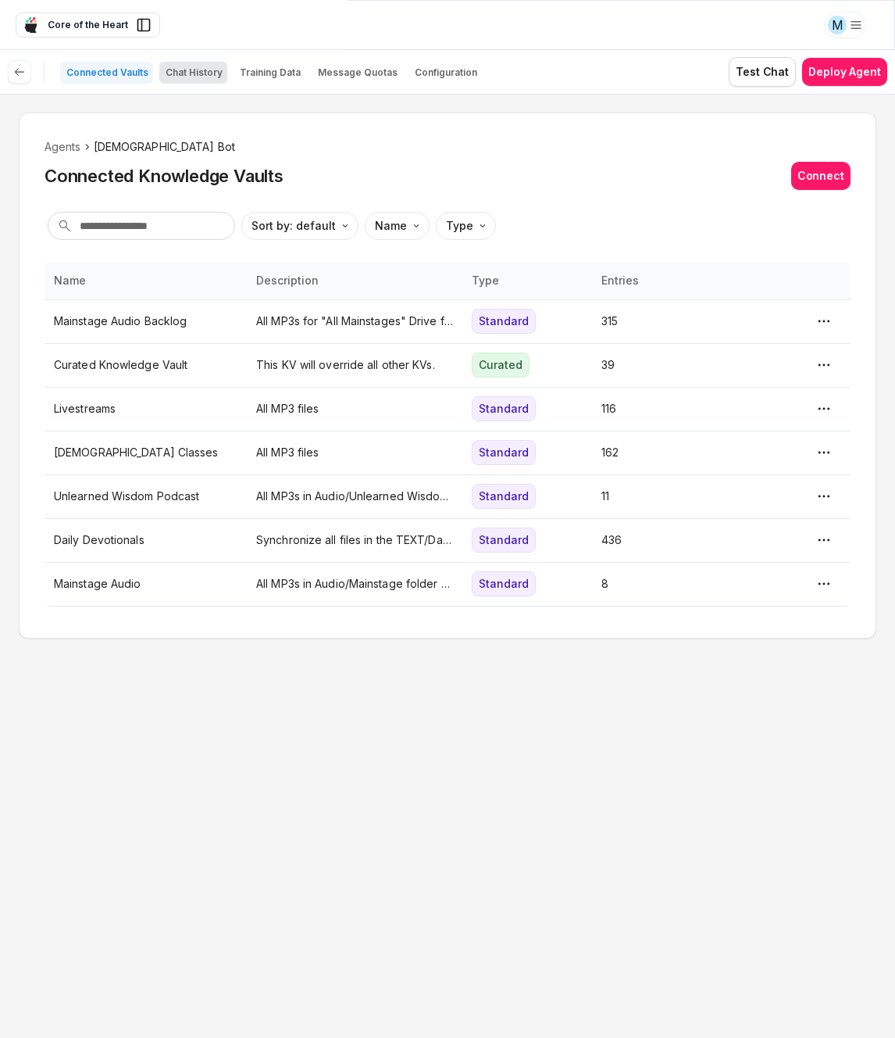
click at [208, 69] on p "Chat History" at bounding box center [194, 72] width 57 height 13
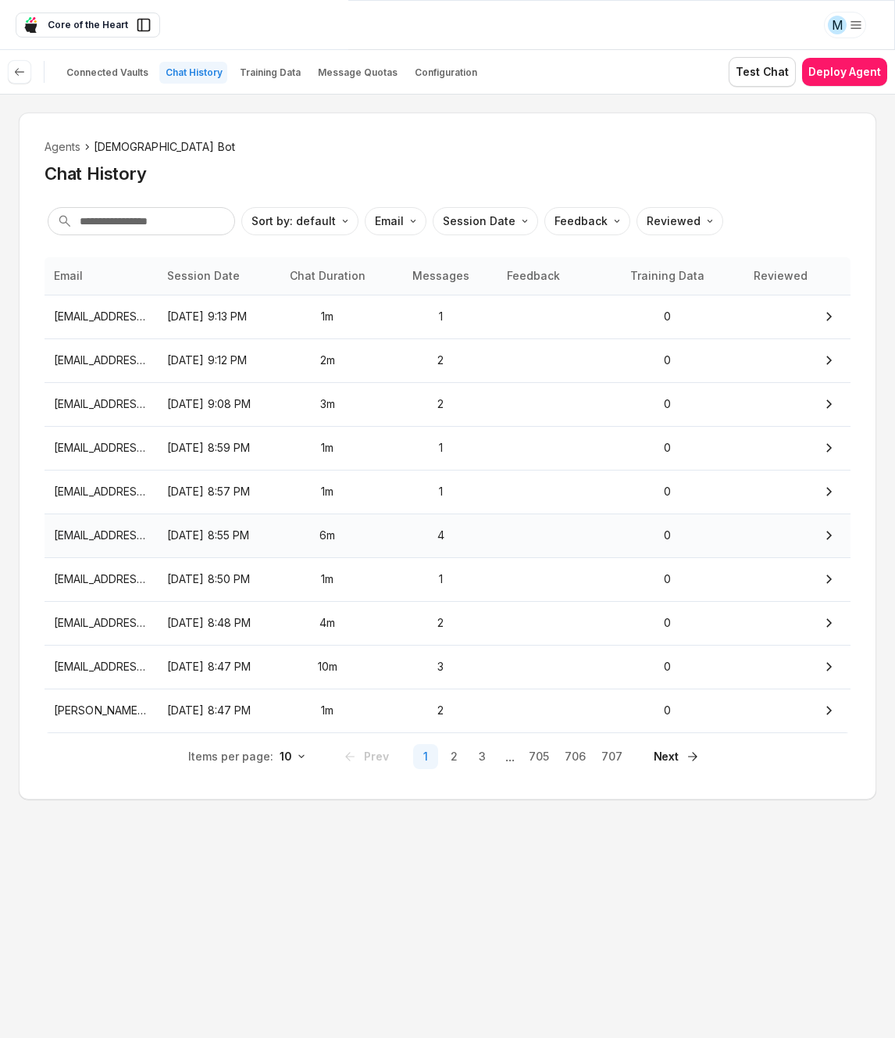
click at [295, 531] on p "6m" at bounding box center [327, 535] width 95 height 17
type textarea "*"
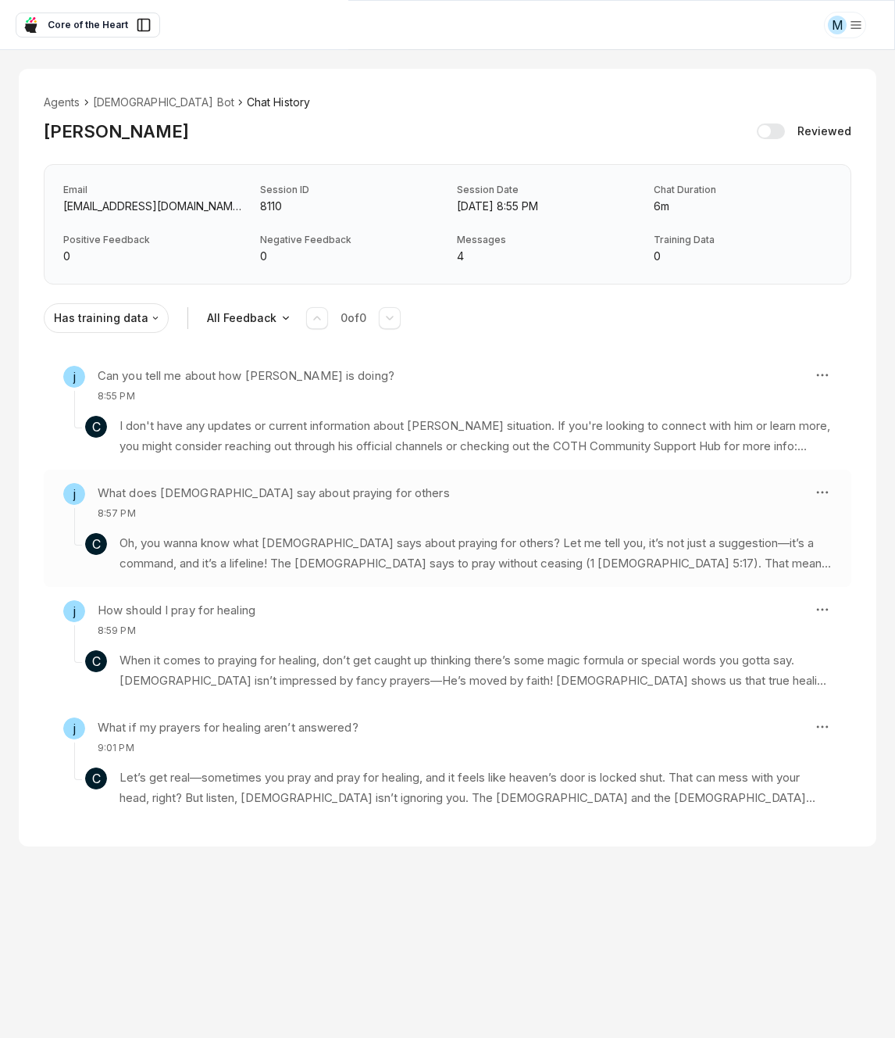
click at [408, 517] on div "j What does [DEMOGRAPHIC_DATA] say about praying for others 8:57 PM" at bounding box center [432, 502] width 738 height 38
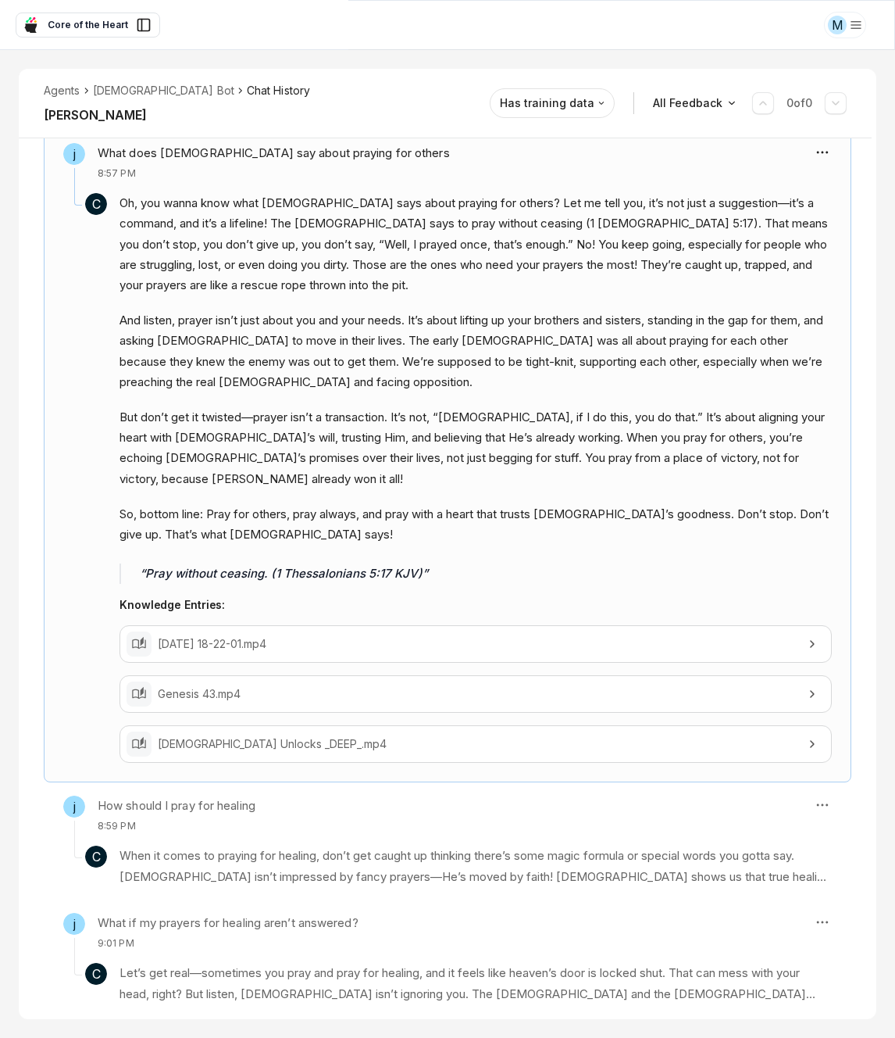
scroll to position [363, 0]
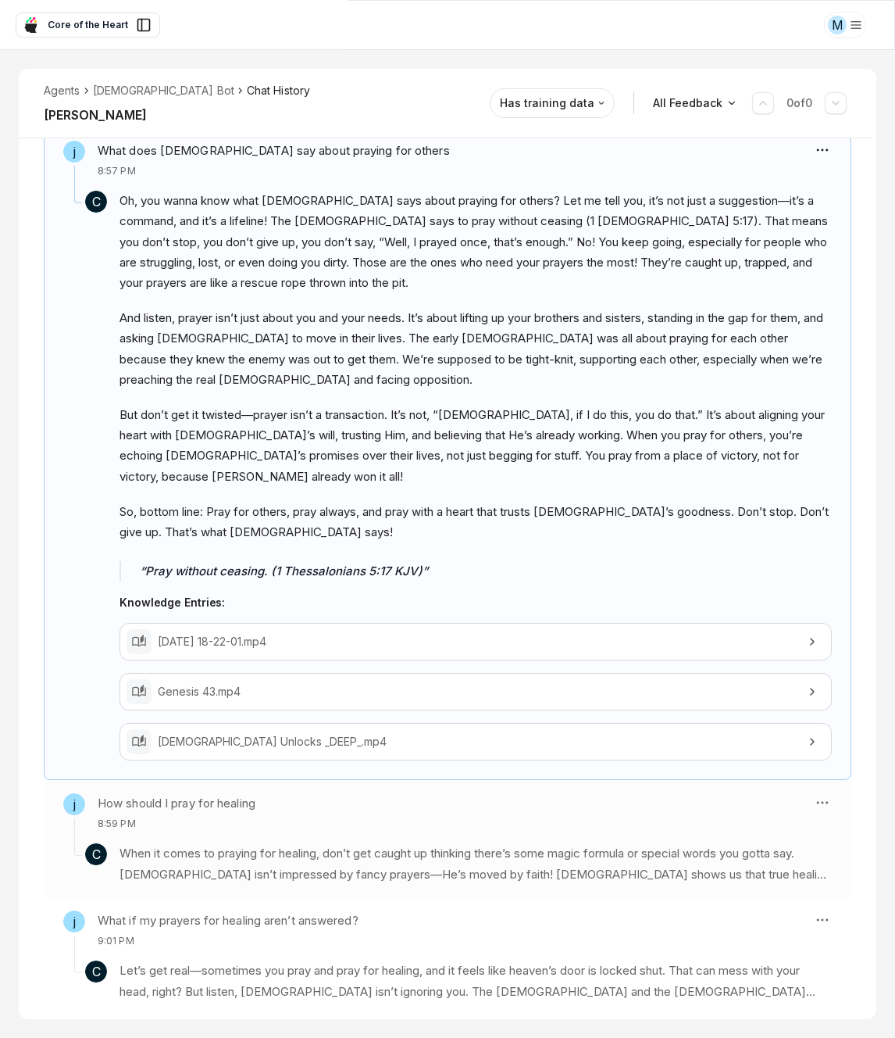
click at [263, 797] on div "j How should I pray for healing 8:59 PM" at bounding box center [432, 812] width 738 height 38
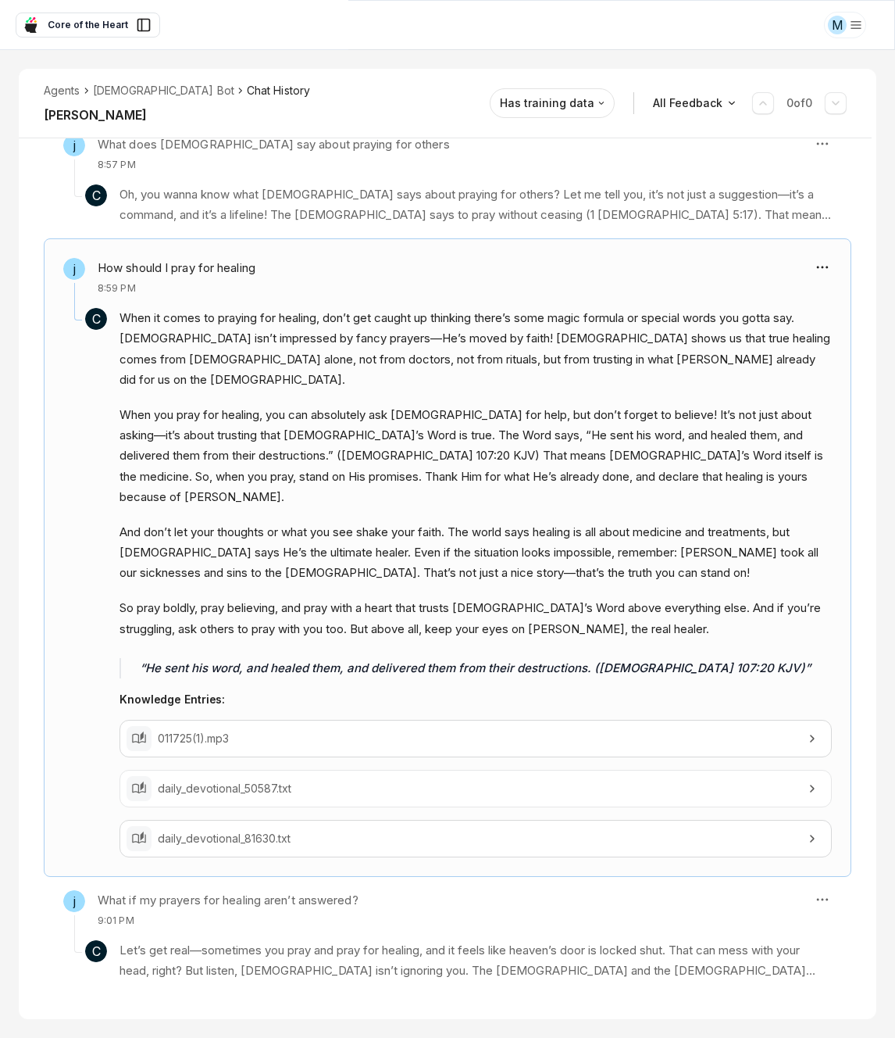
scroll to position [322, 0]
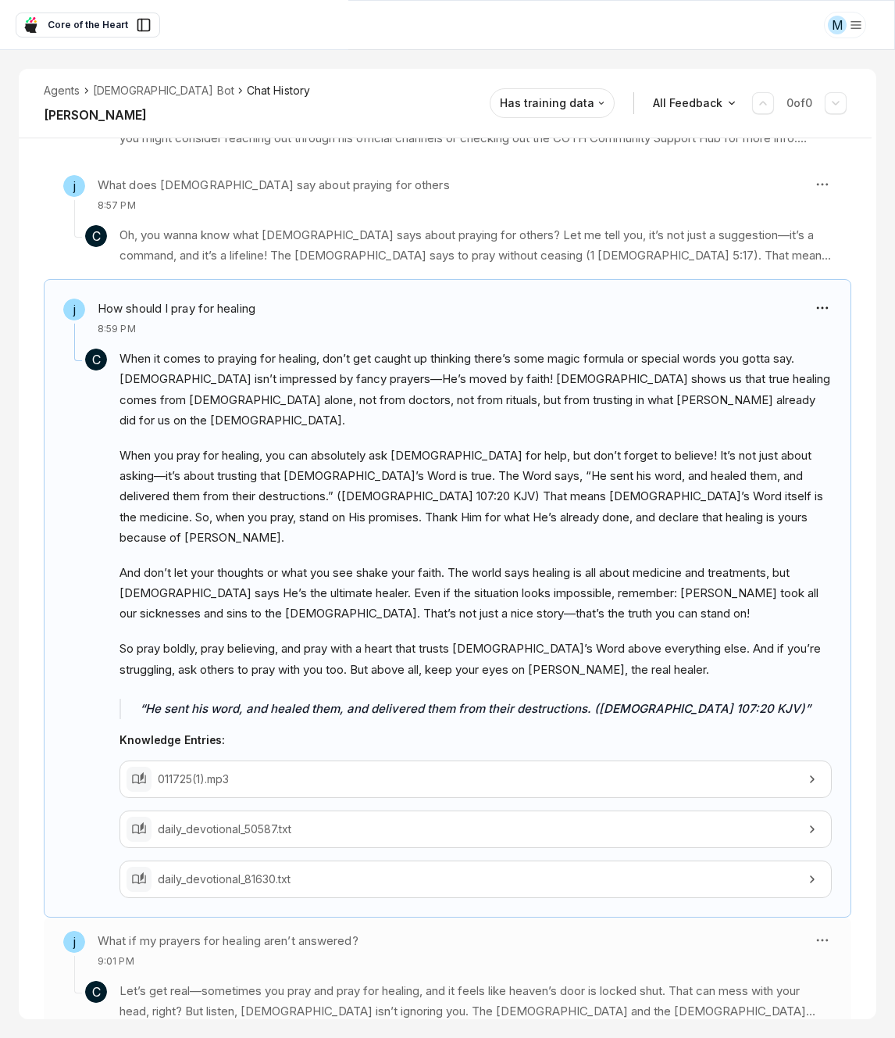
click at [285, 931] on h3 "What if my prayers for healing aren’t answered?" at bounding box center [228, 941] width 261 height 20
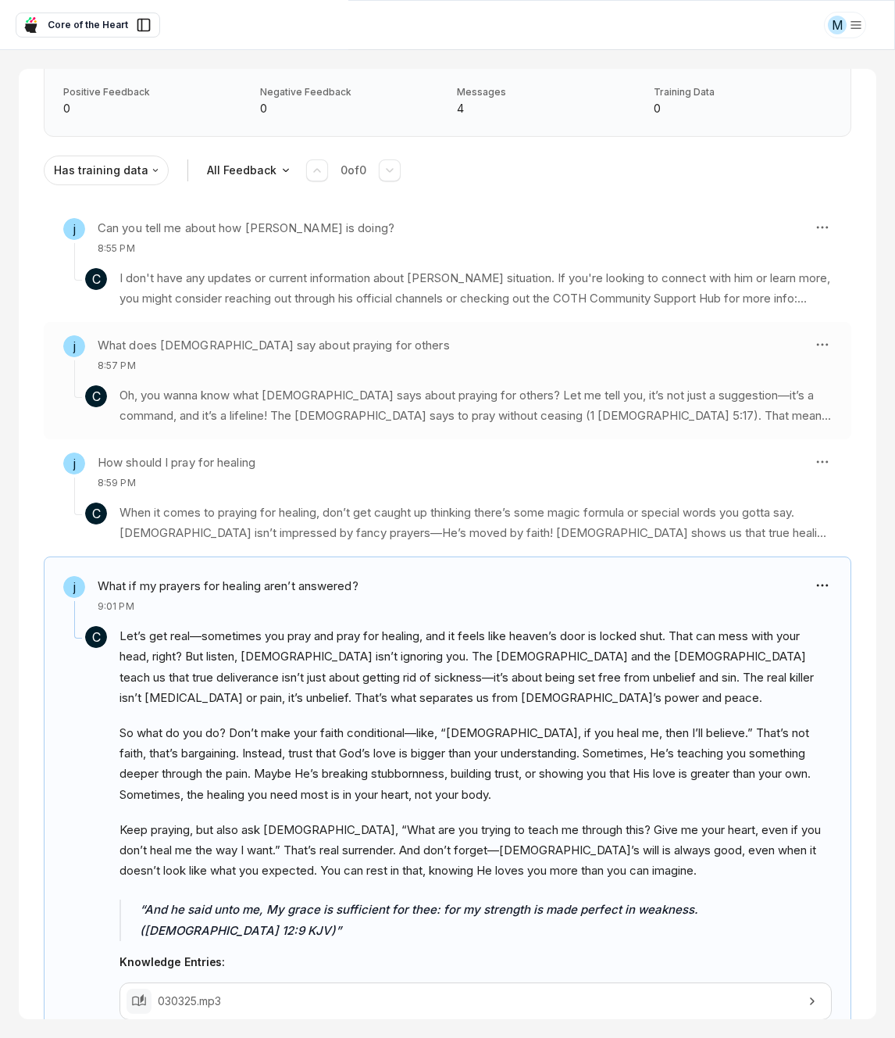
scroll to position [0, 0]
